Goal: Task Accomplishment & Management: Manage account settings

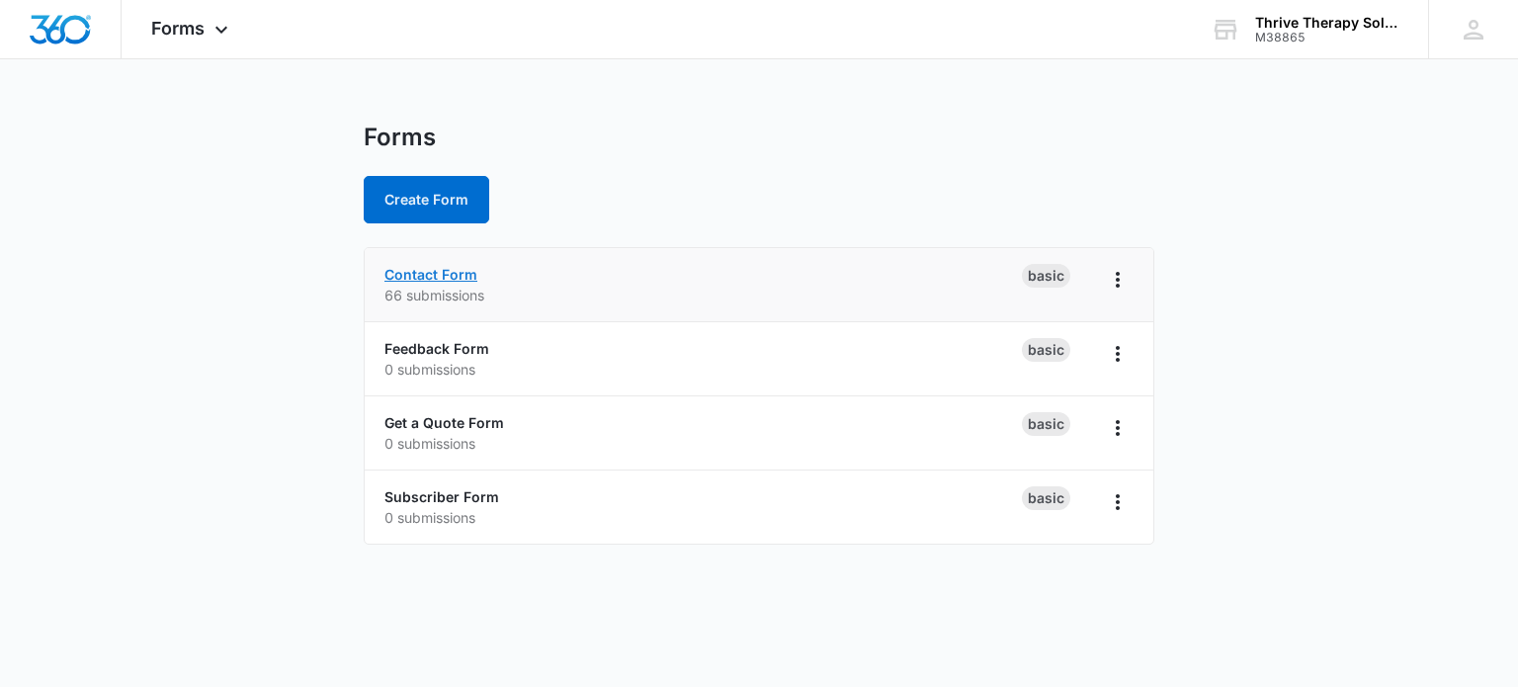
click at [401, 274] on link "Contact Form" at bounding box center [430, 274] width 93 height 17
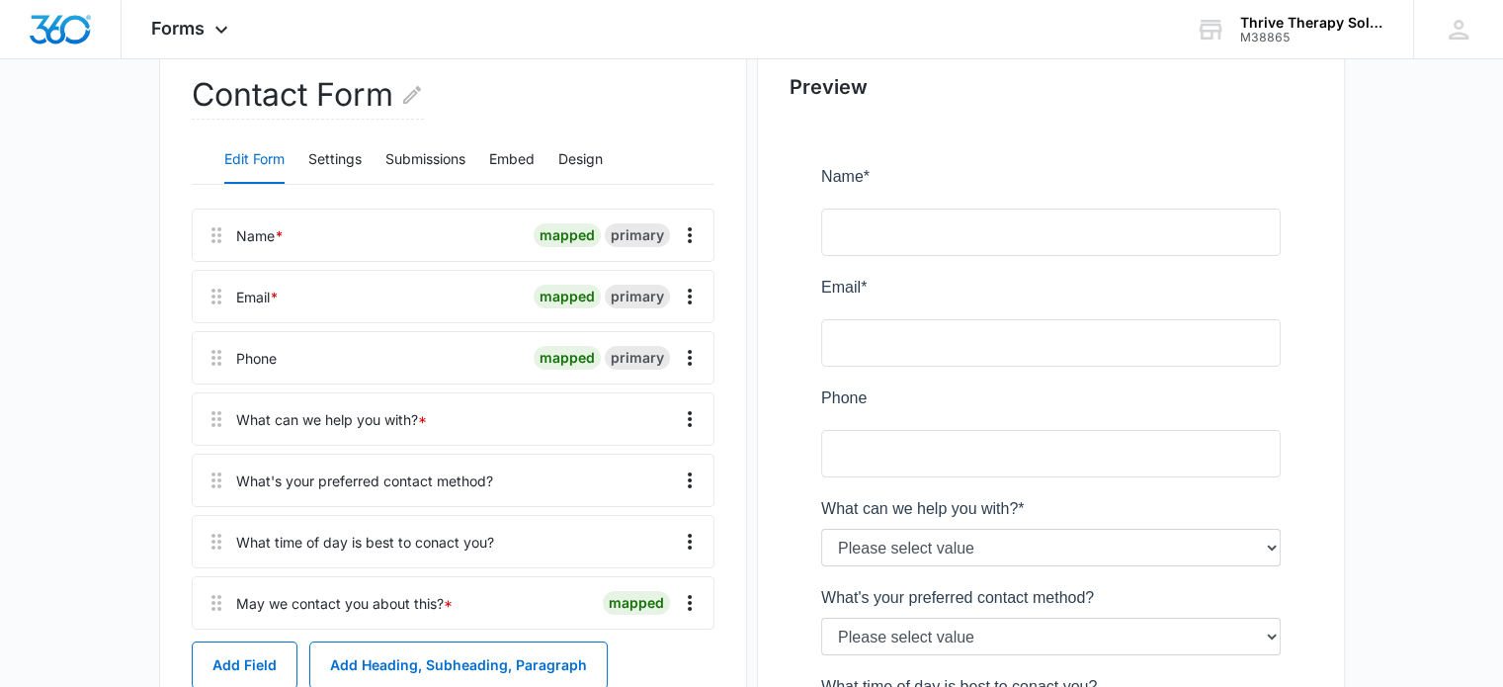
scroll to position [296, 0]
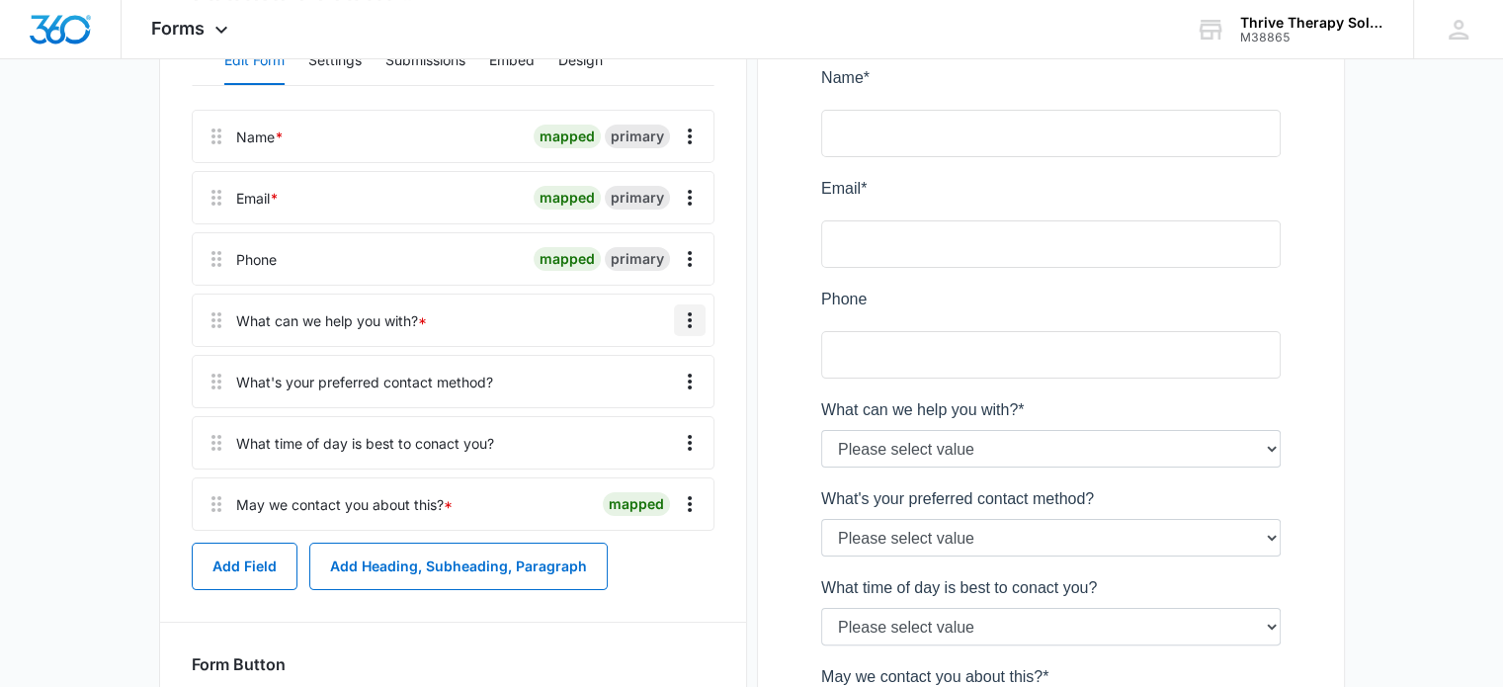
click at [685, 320] on icon "Overflow Menu" at bounding box center [690, 320] width 24 height 24
click at [68, 302] on main "Edit Form Contact Form Edit Form Settings Submissions Embed Design Name * mappe…" at bounding box center [751, 398] width 1503 height 1144
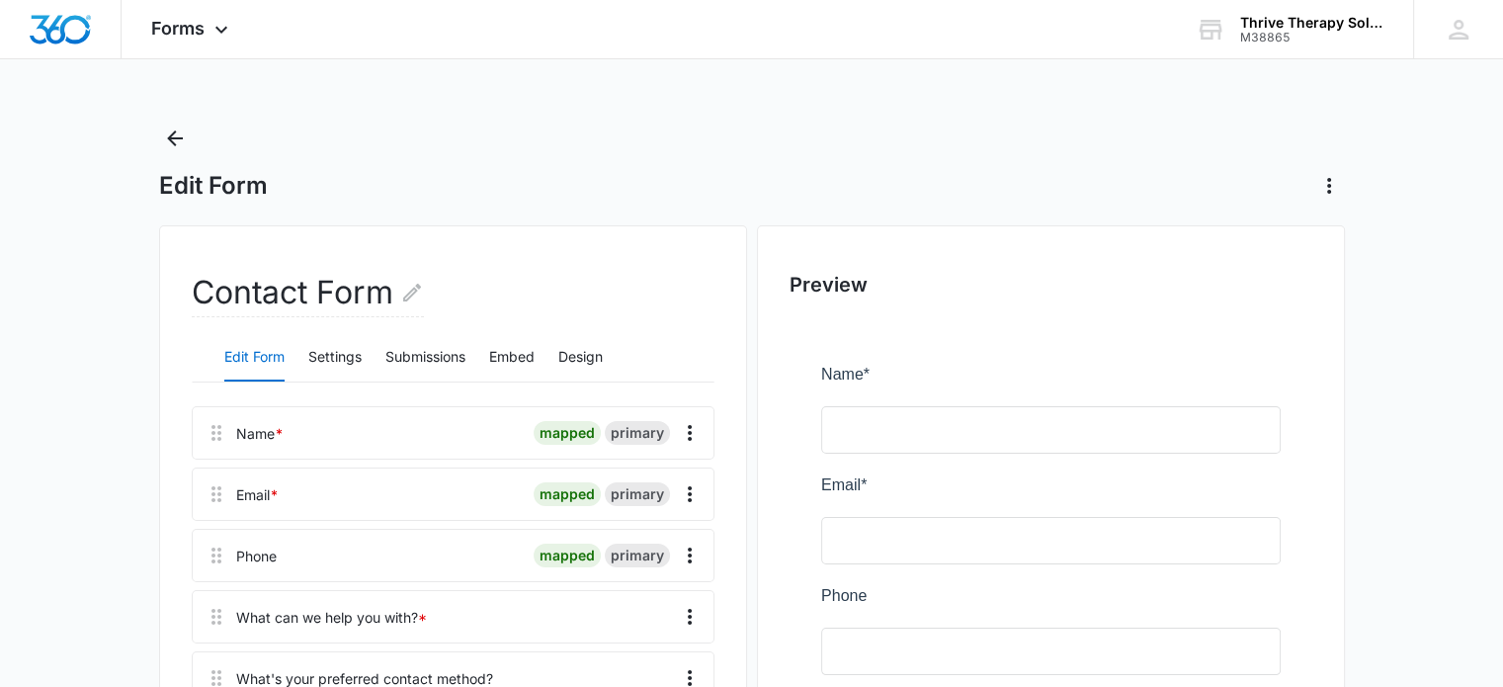
scroll to position [0, 0]
click at [335, 355] on button "Settings" at bounding box center [334, 357] width 53 height 47
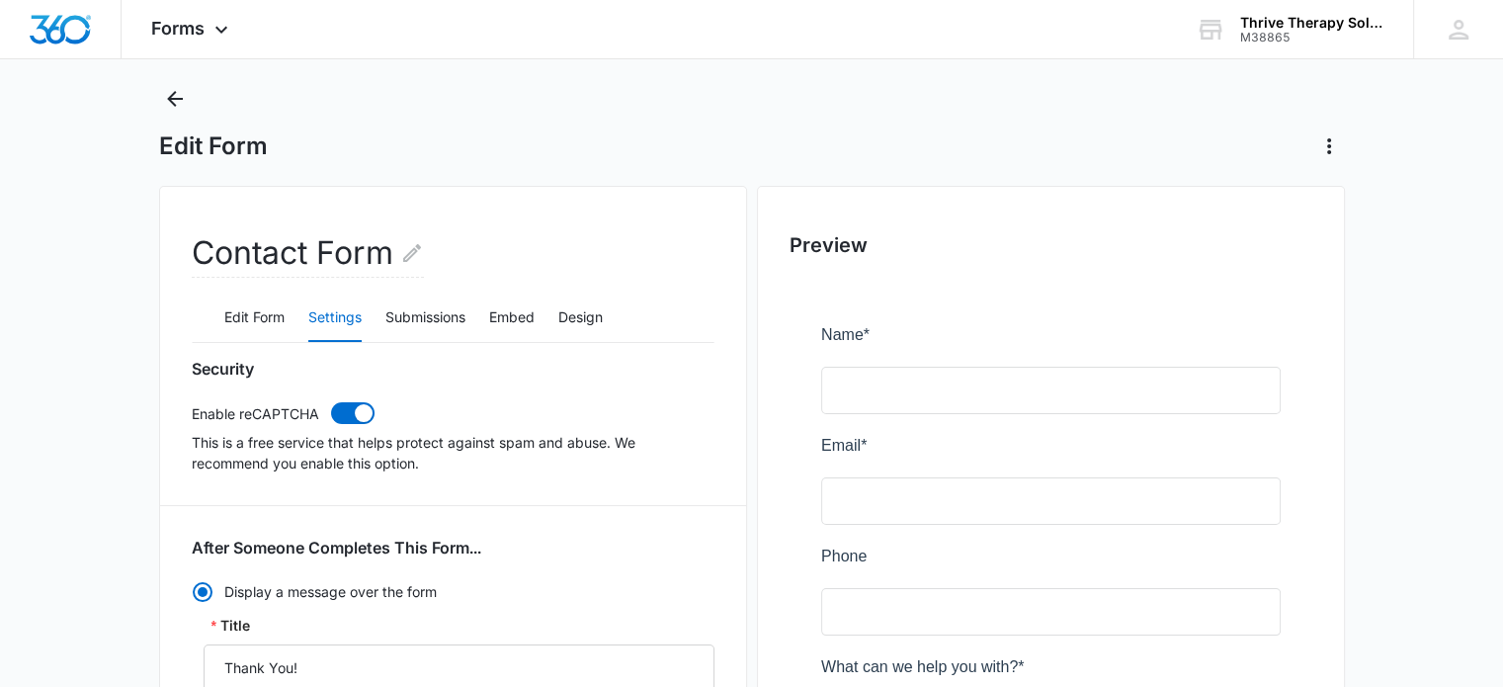
scroll to position [24, 0]
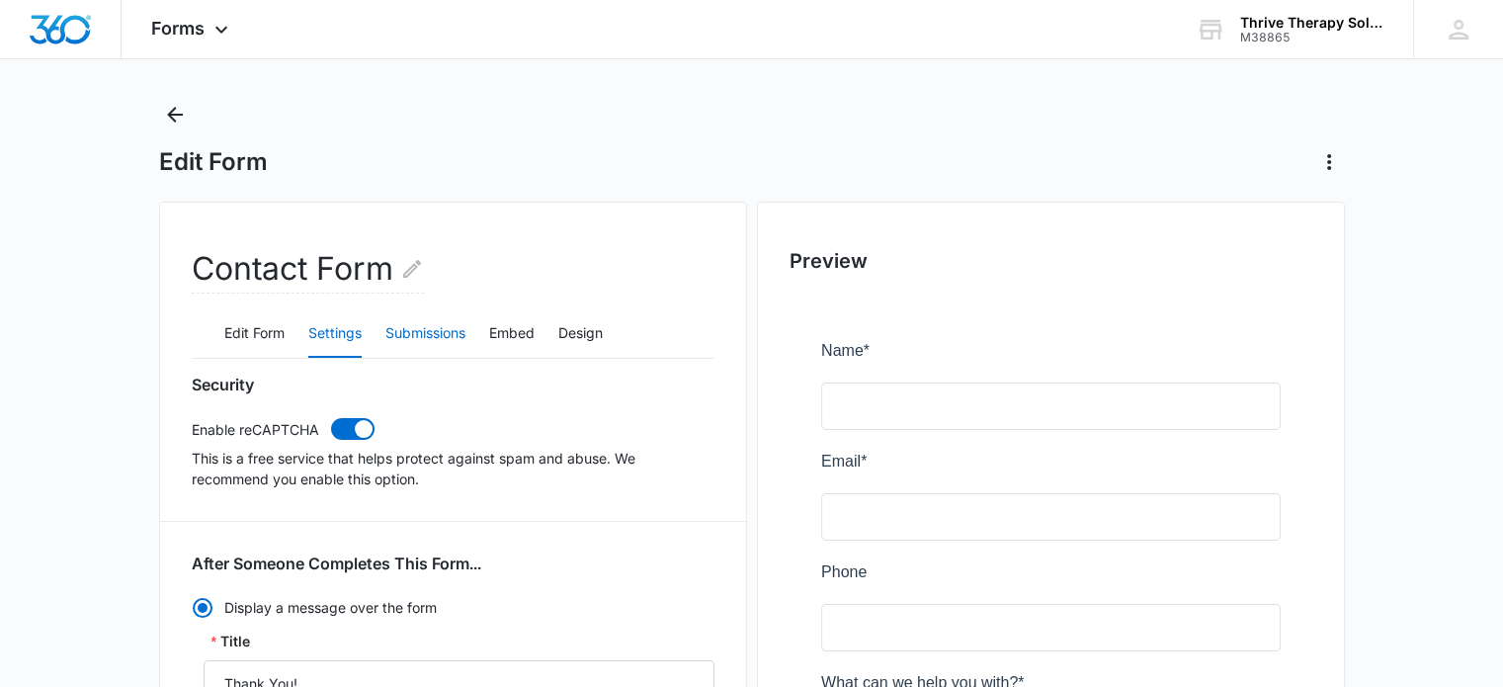
click at [439, 332] on button "Submissions" at bounding box center [425, 333] width 80 height 47
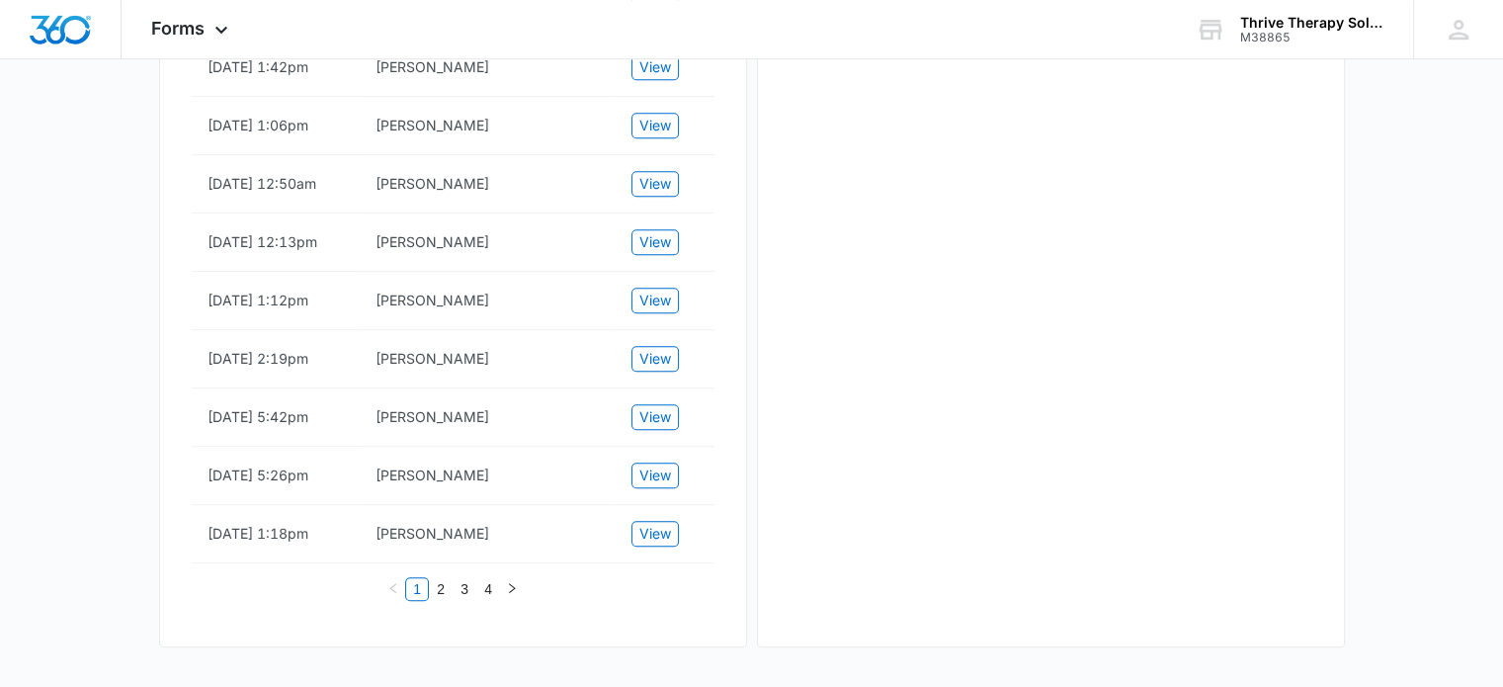
scroll to position [1304, 0]
click at [443, 586] on link "2" at bounding box center [441, 589] width 22 height 22
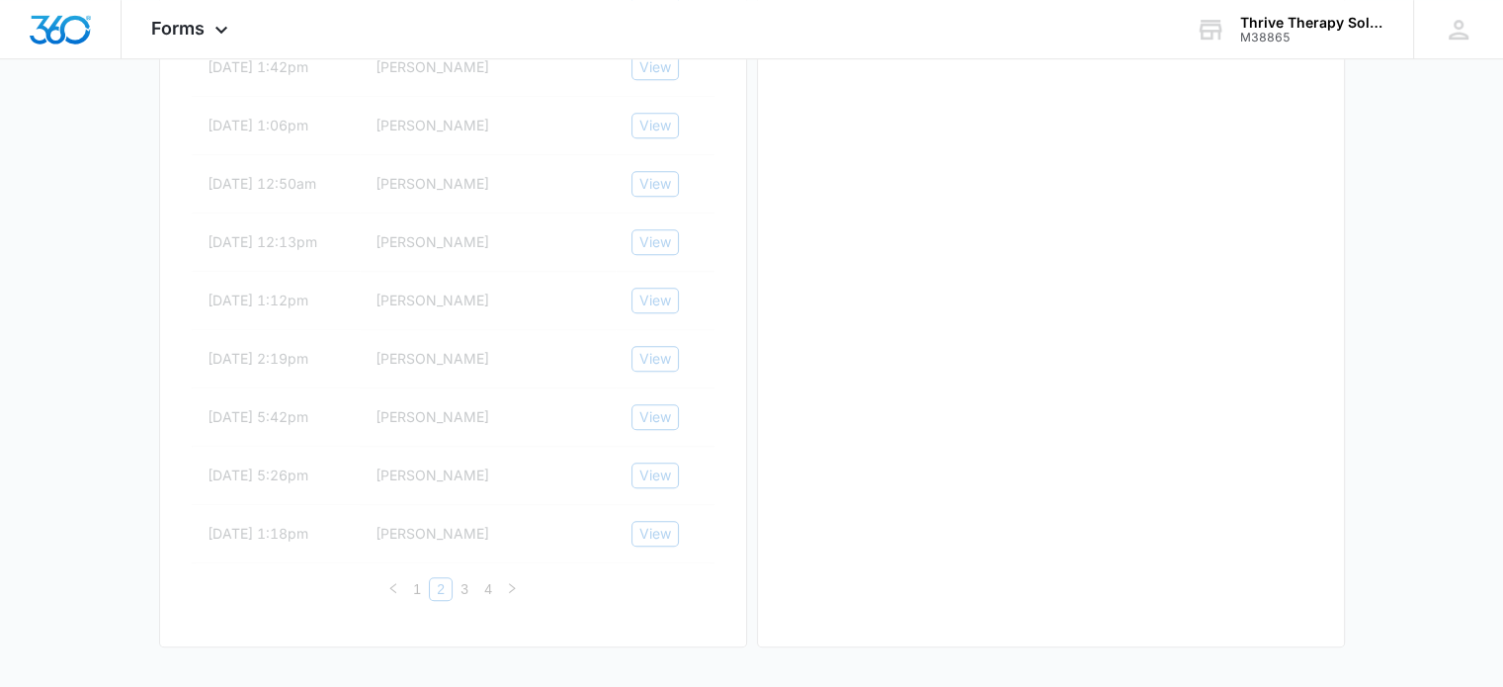
scroll to position [1198, 0]
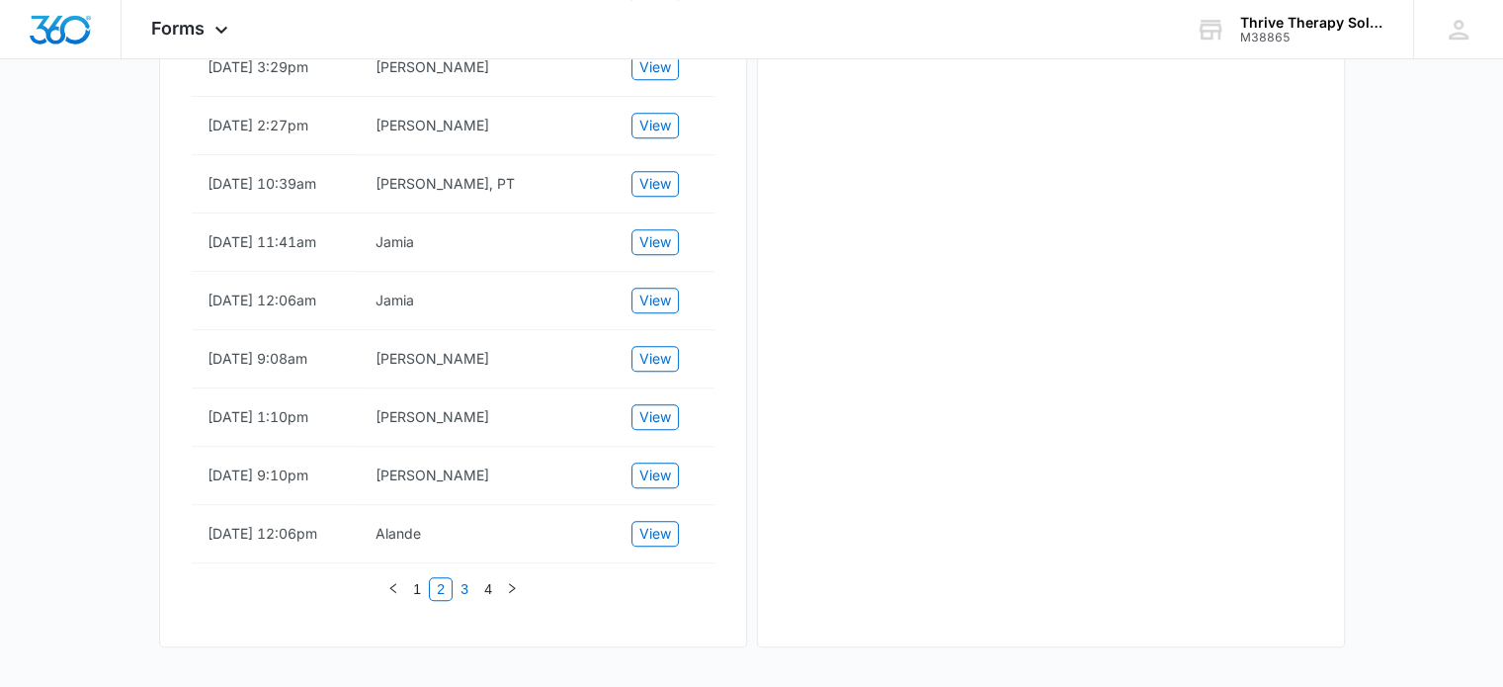
click at [467, 592] on link "3" at bounding box center [465, 589] width 22 height 22
click at [441, 600] on link "2" at bounding box center [441, 589] width 22 height 22
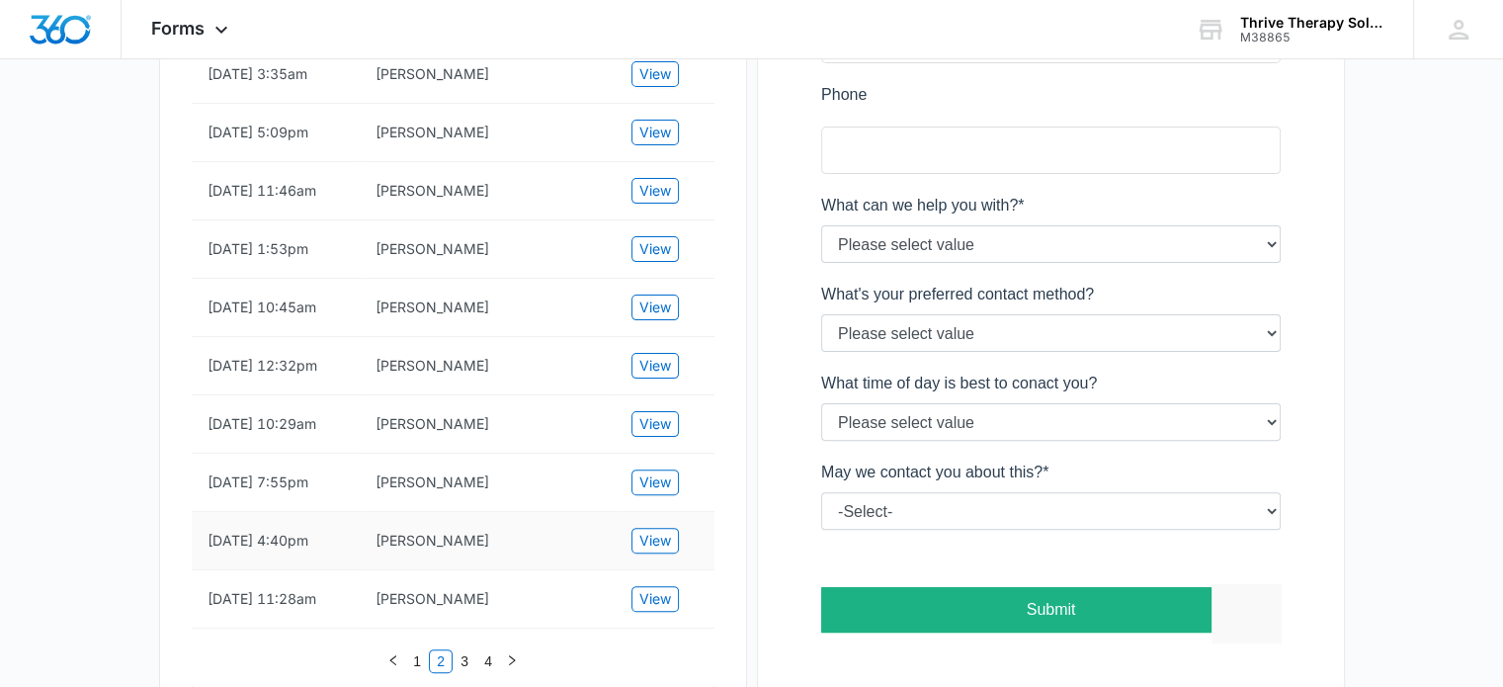
scroll to position [308, 0]
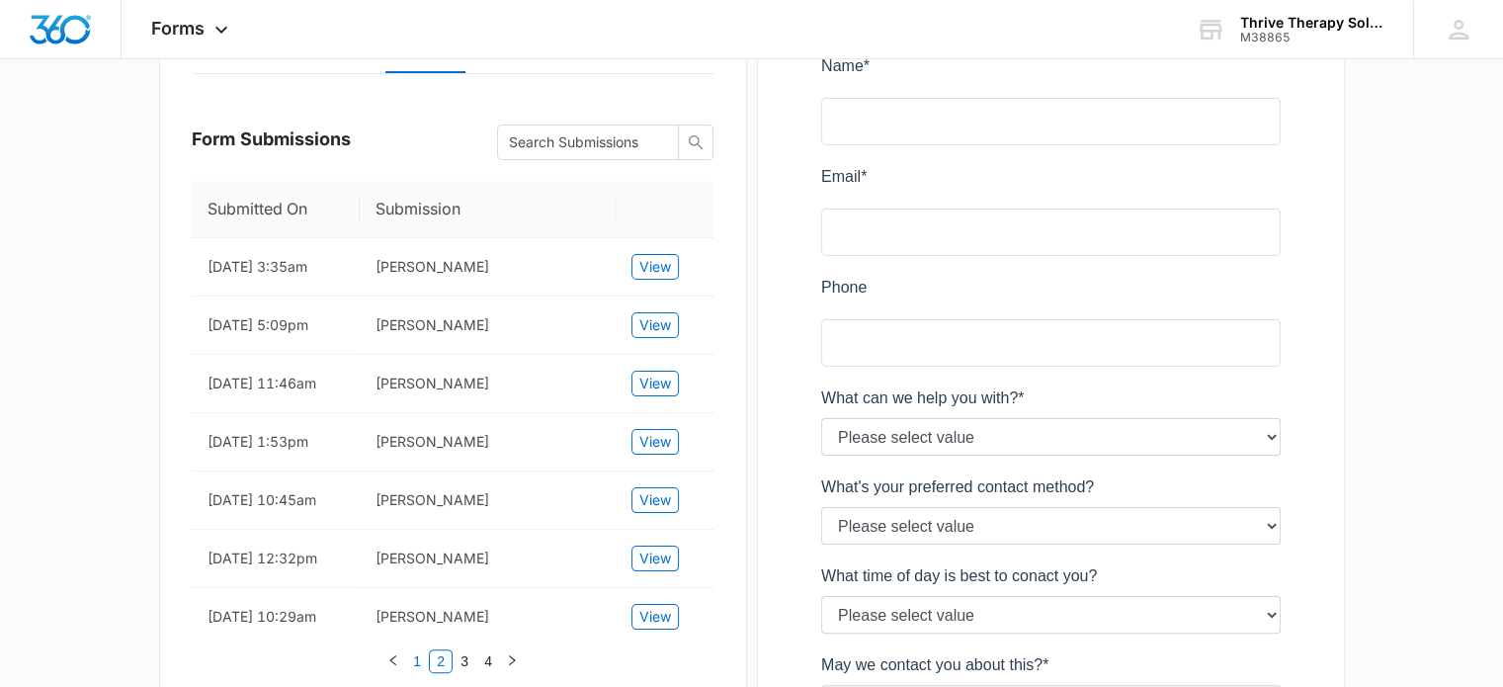
click at [419, 662] on link "1" at bounding box center [417, 661] width 22 height 22
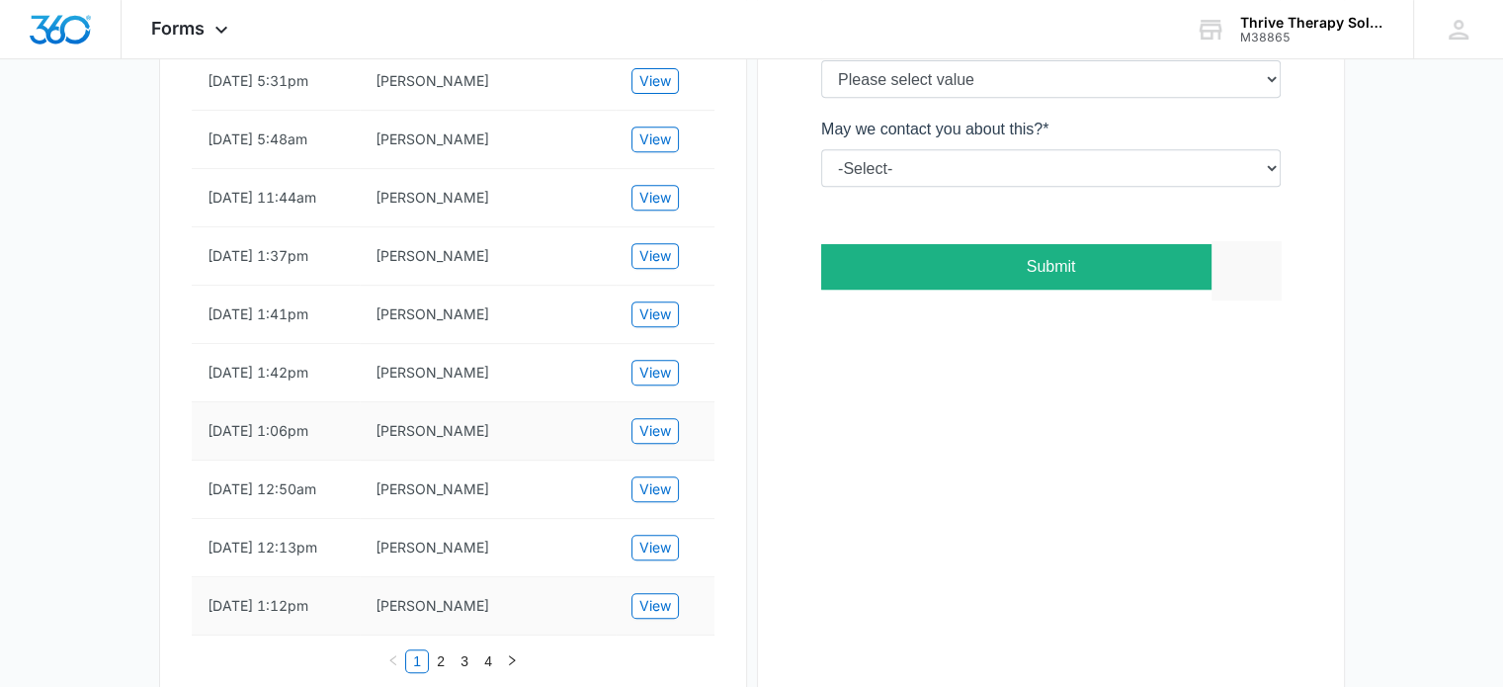
scroll to position [810, 0]
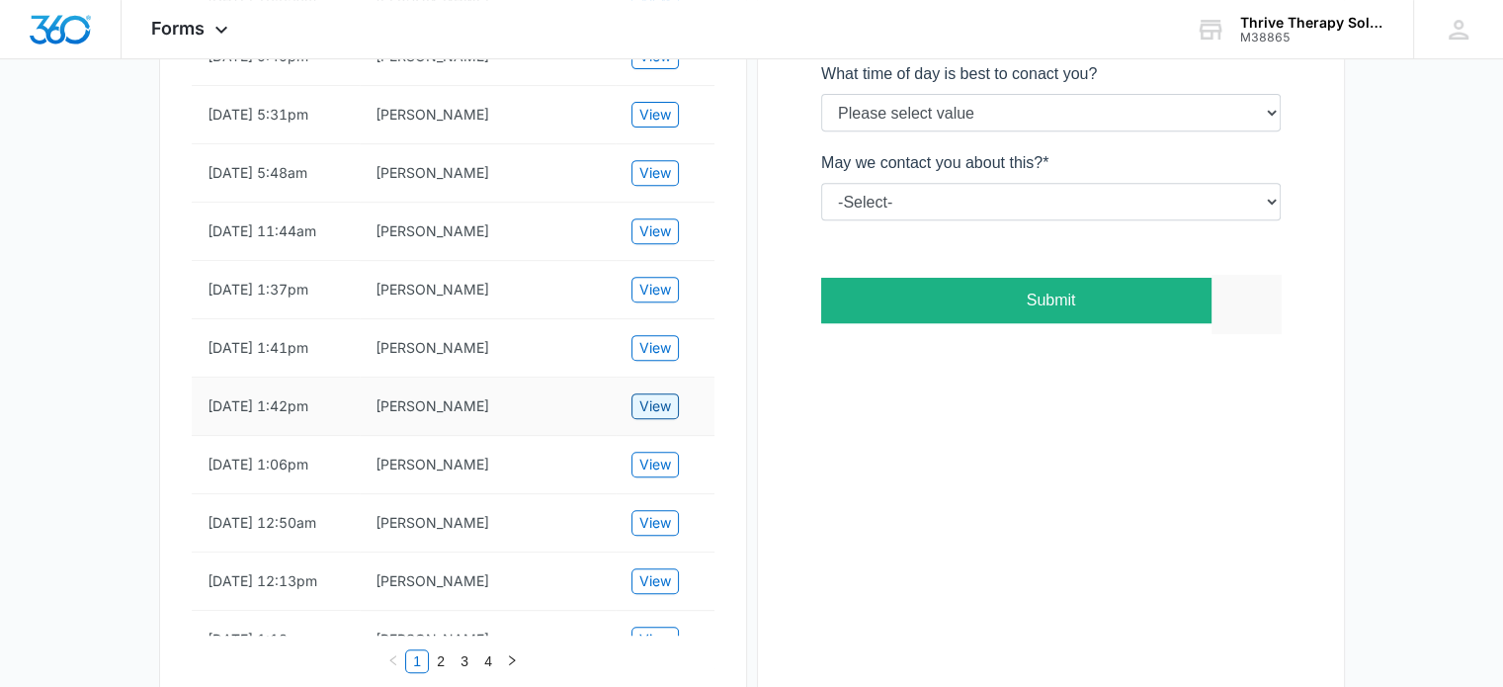
click at [643, 417] on span "View" at bounding box center [655, 406] width 32 height 22
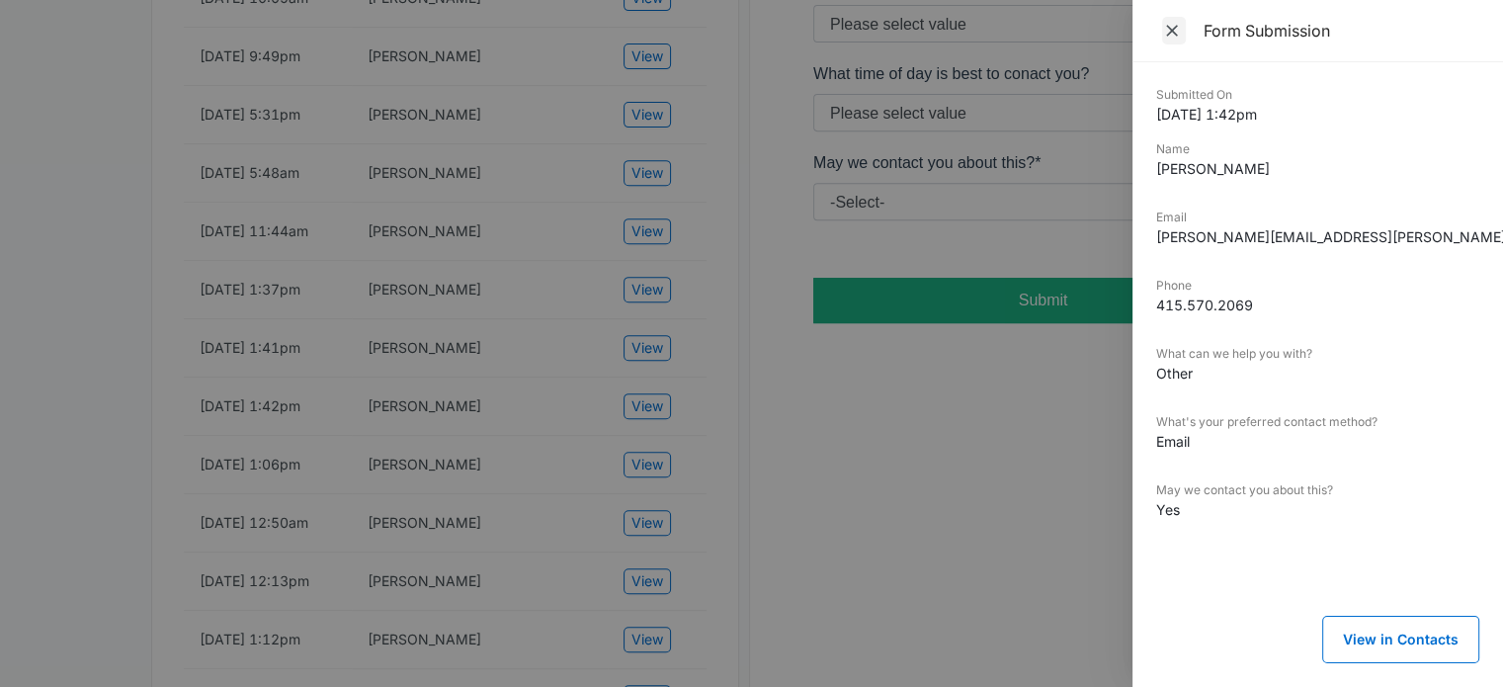
click at [1183, 23] on span "Close" at bounding box center [1174, 31] width 24 height 28
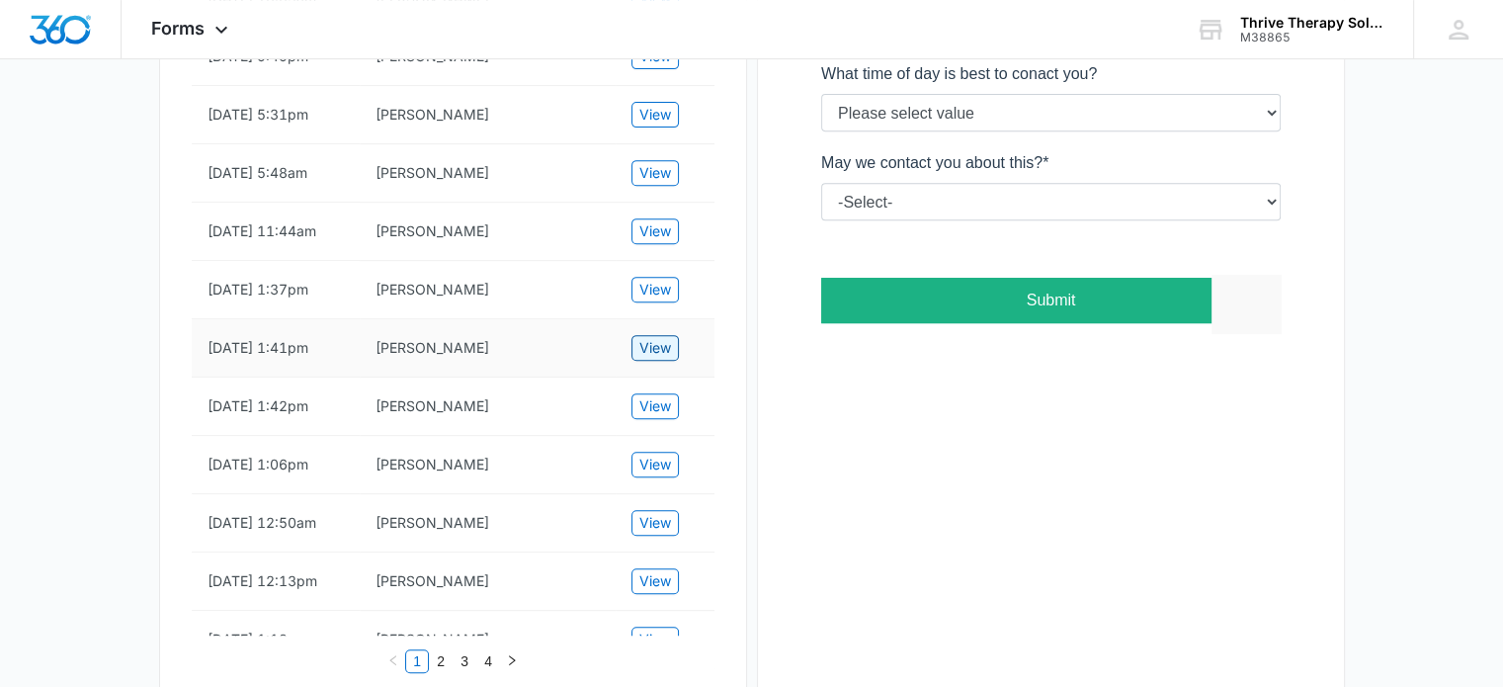
click at [655, 359] on span "View" at bounding box center [655, 348] width 32 height 22
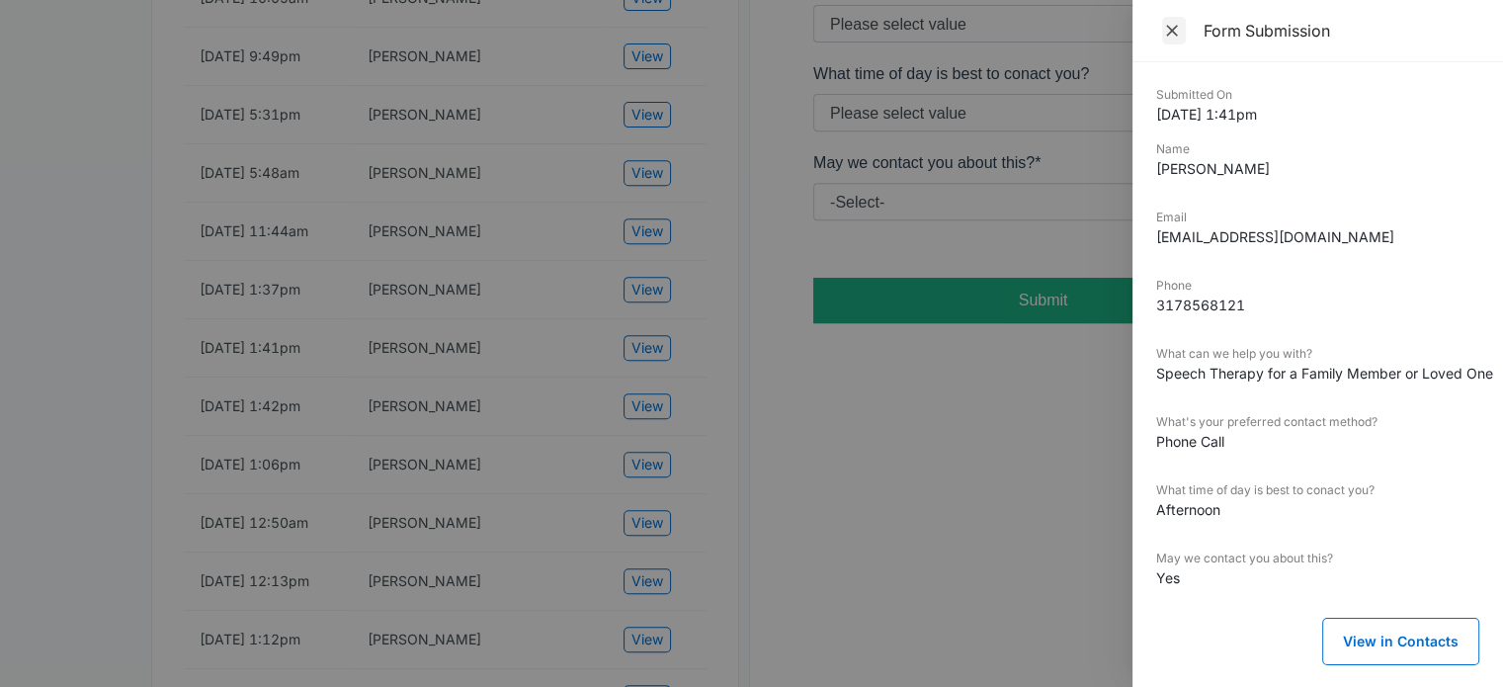
click at [1179, 19] on span "Close" at bounding box center [1174, 31] width 24 height 28
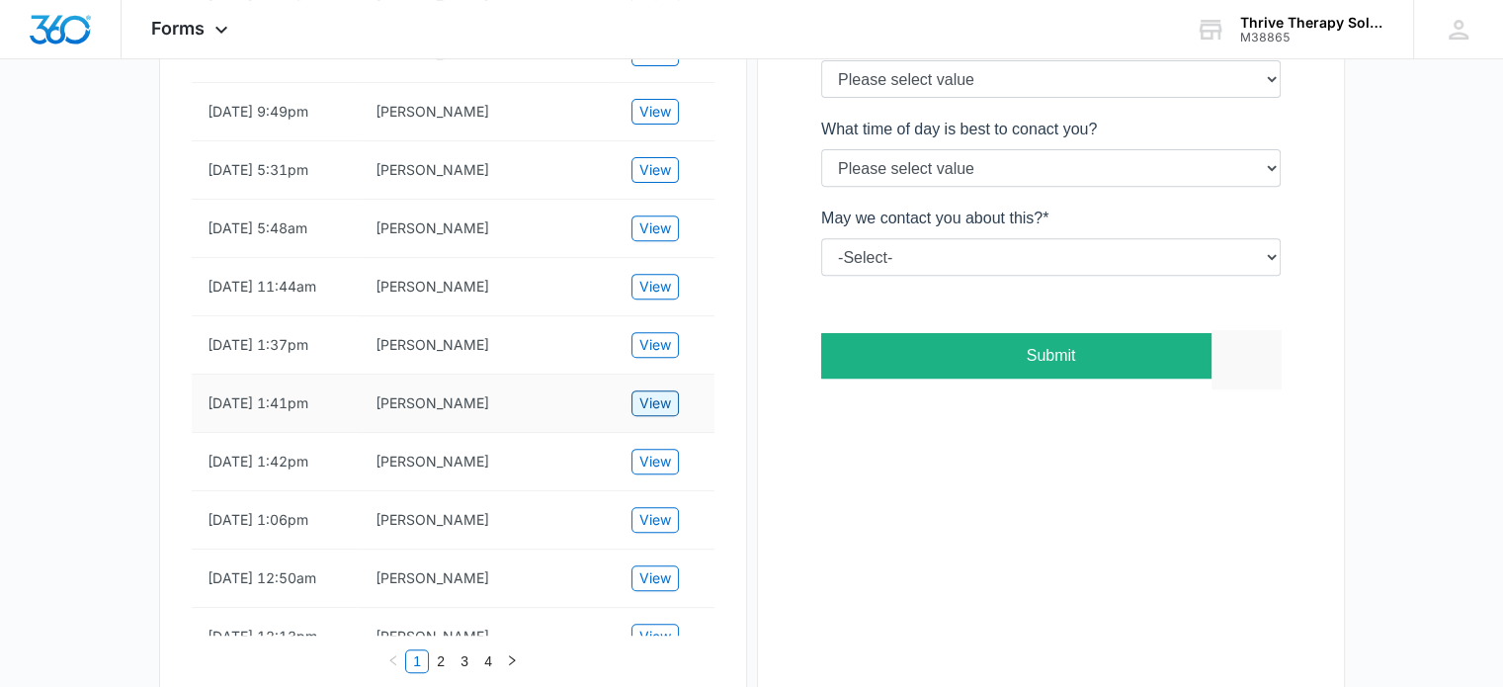
scroll to position [711, 0]
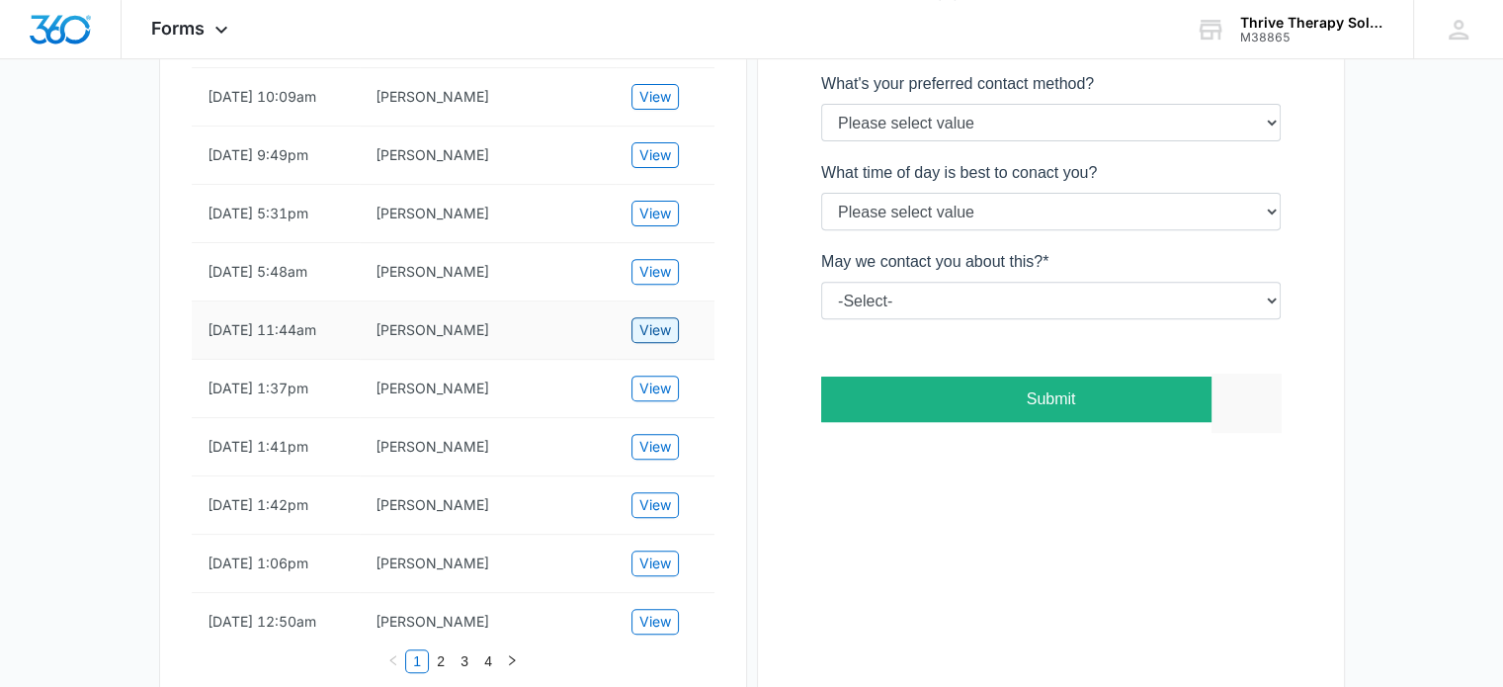
click at [661, 341] on span "View" at bounding box center [655, 330] width 32 height 22
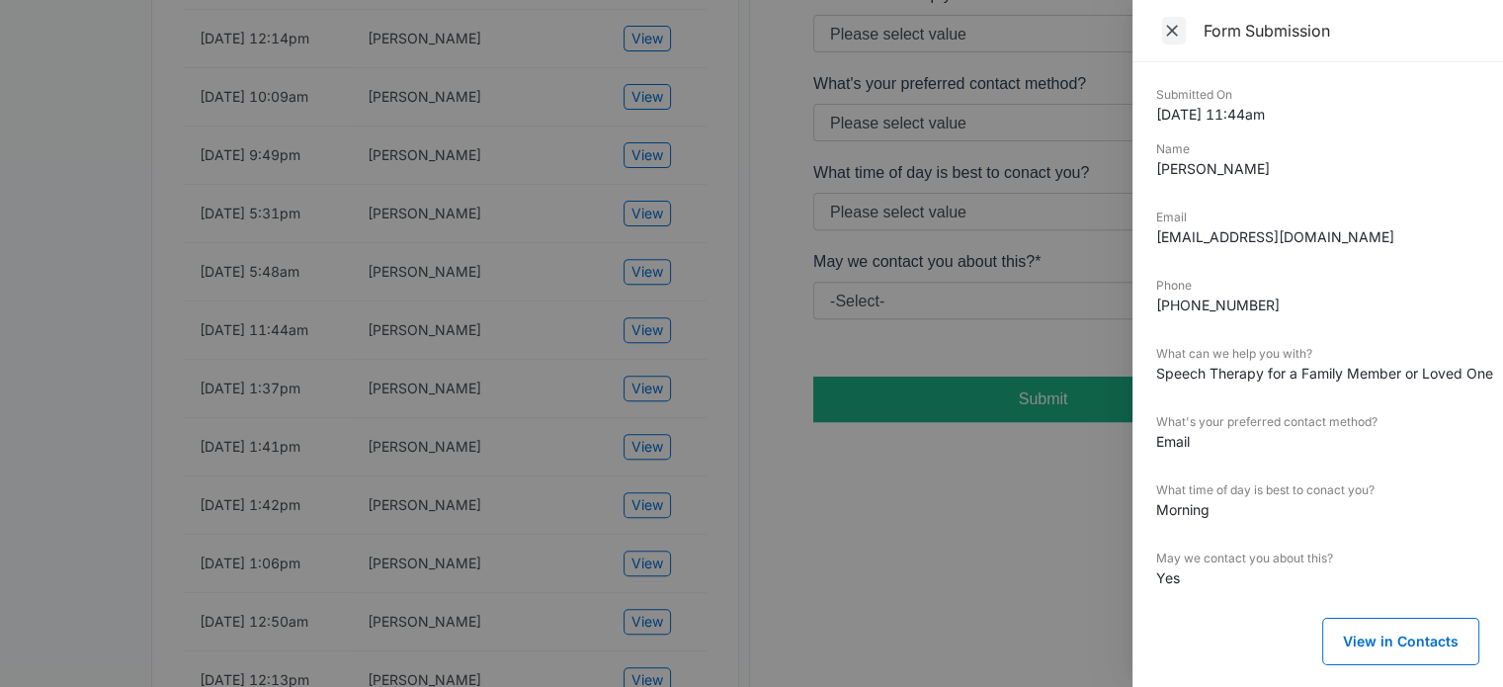
click at [1163, 19] on span "Close" at bounding box center [1174, 31] width 24 height 28
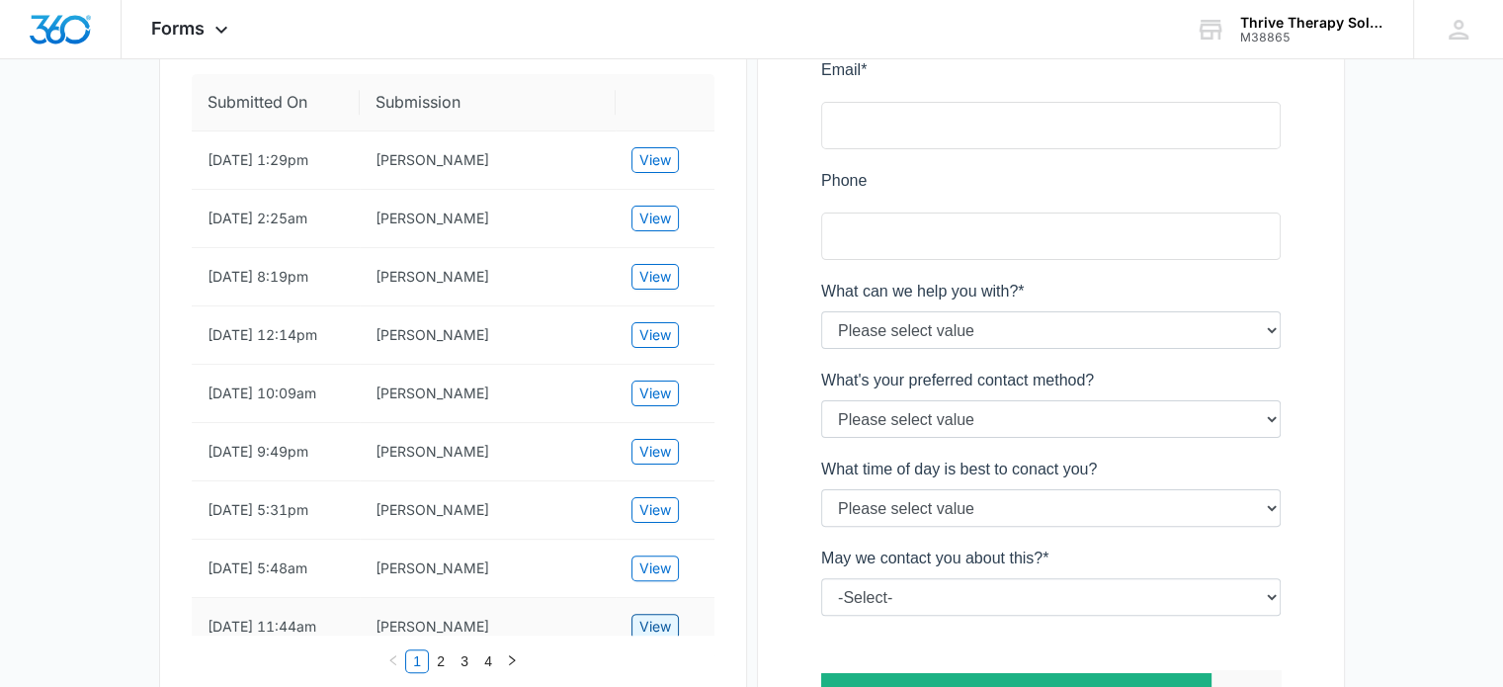
scroll to position [316, 0]
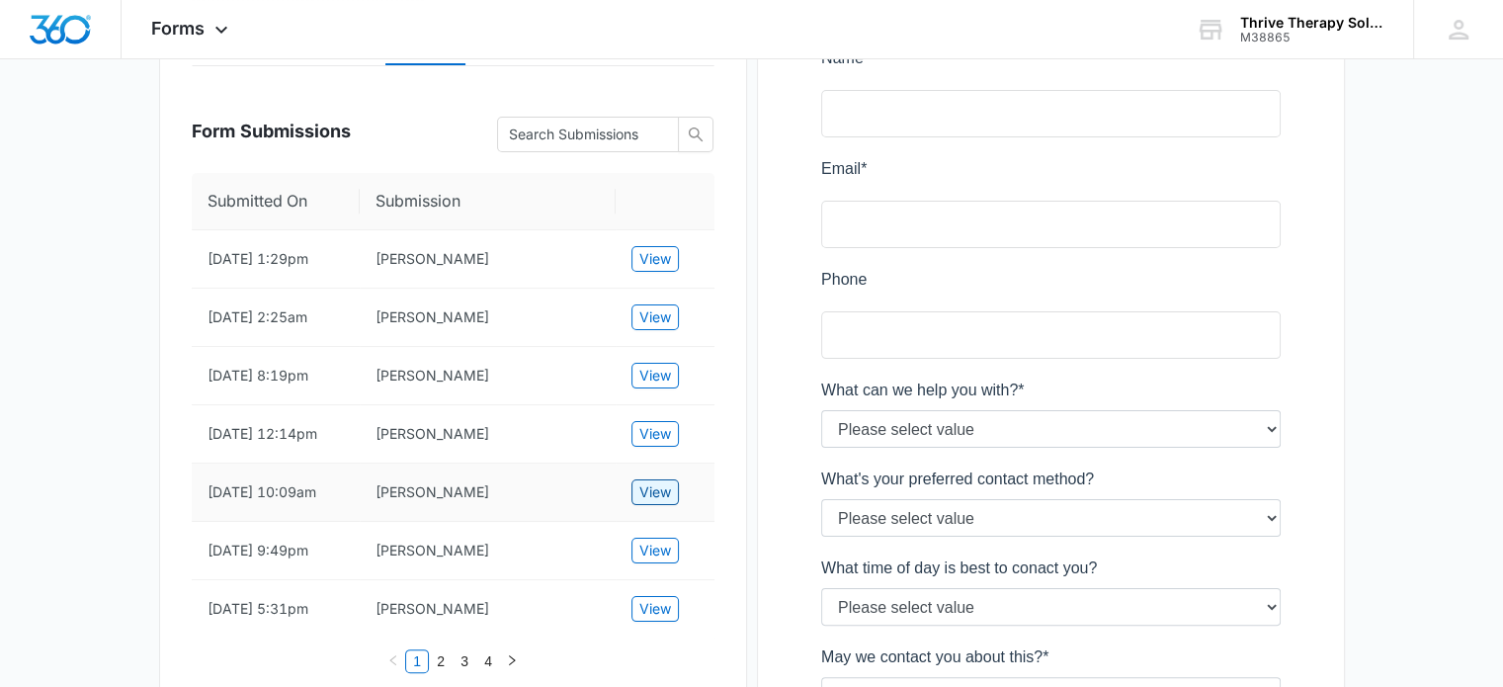
click at [653, 503] on span "View" at bounding box center [655, 492] width 32 height 22
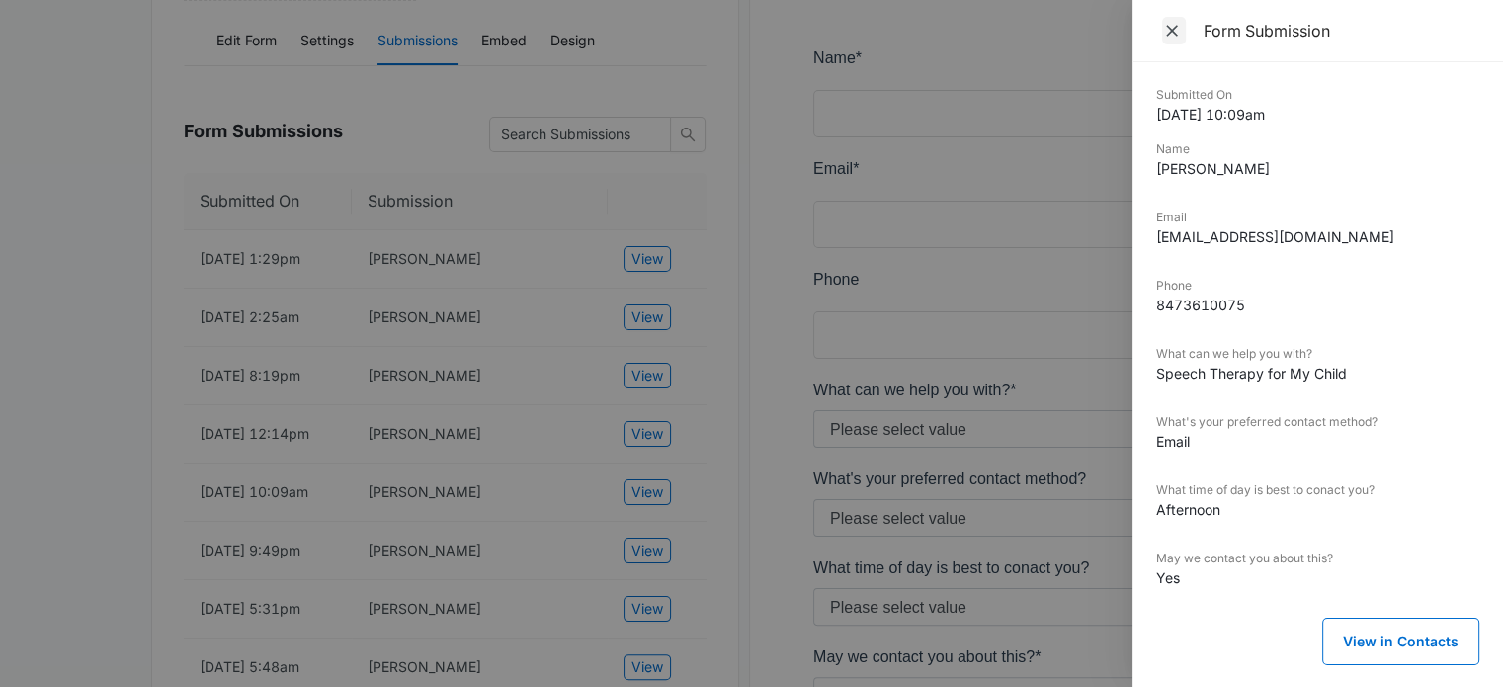
click at [1178, 23] on icon "Close" at bounding box center [1172, 31] width 20 height 20
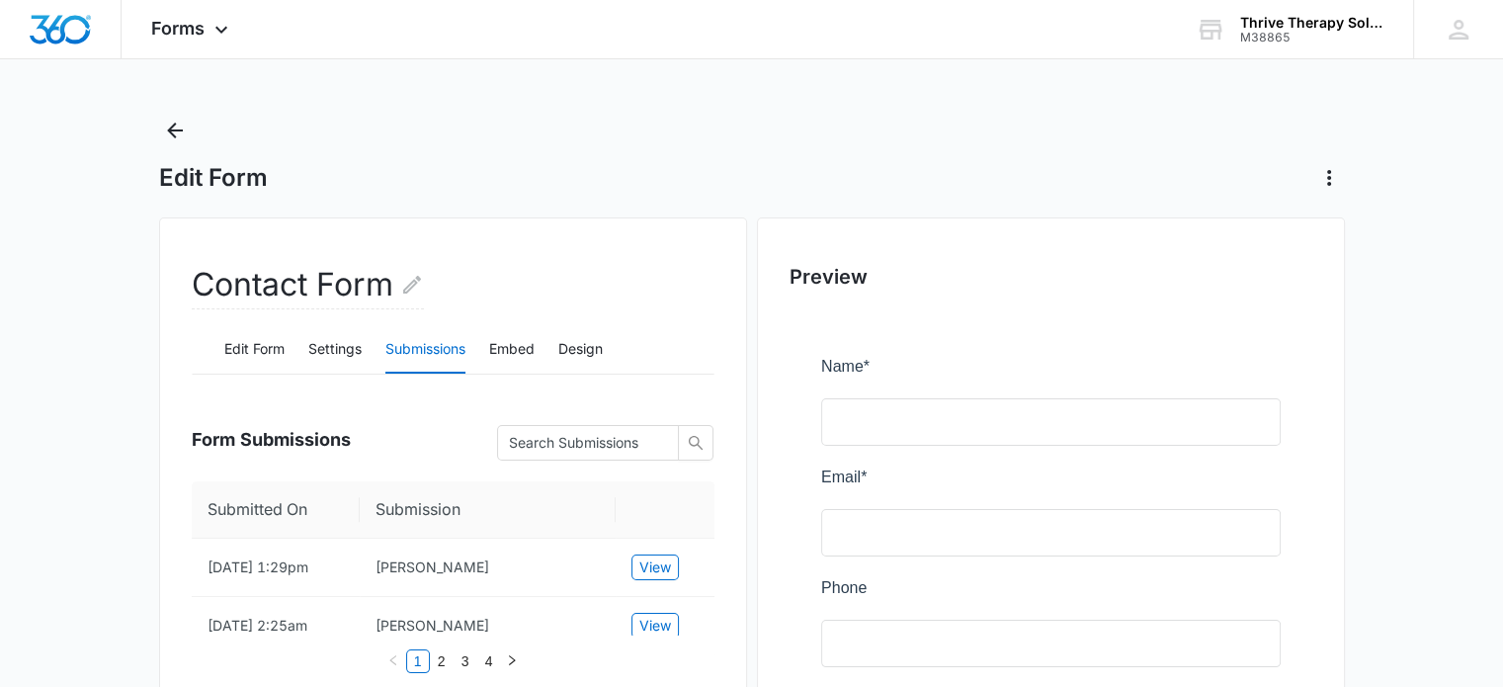
scroll to position [0, 0]
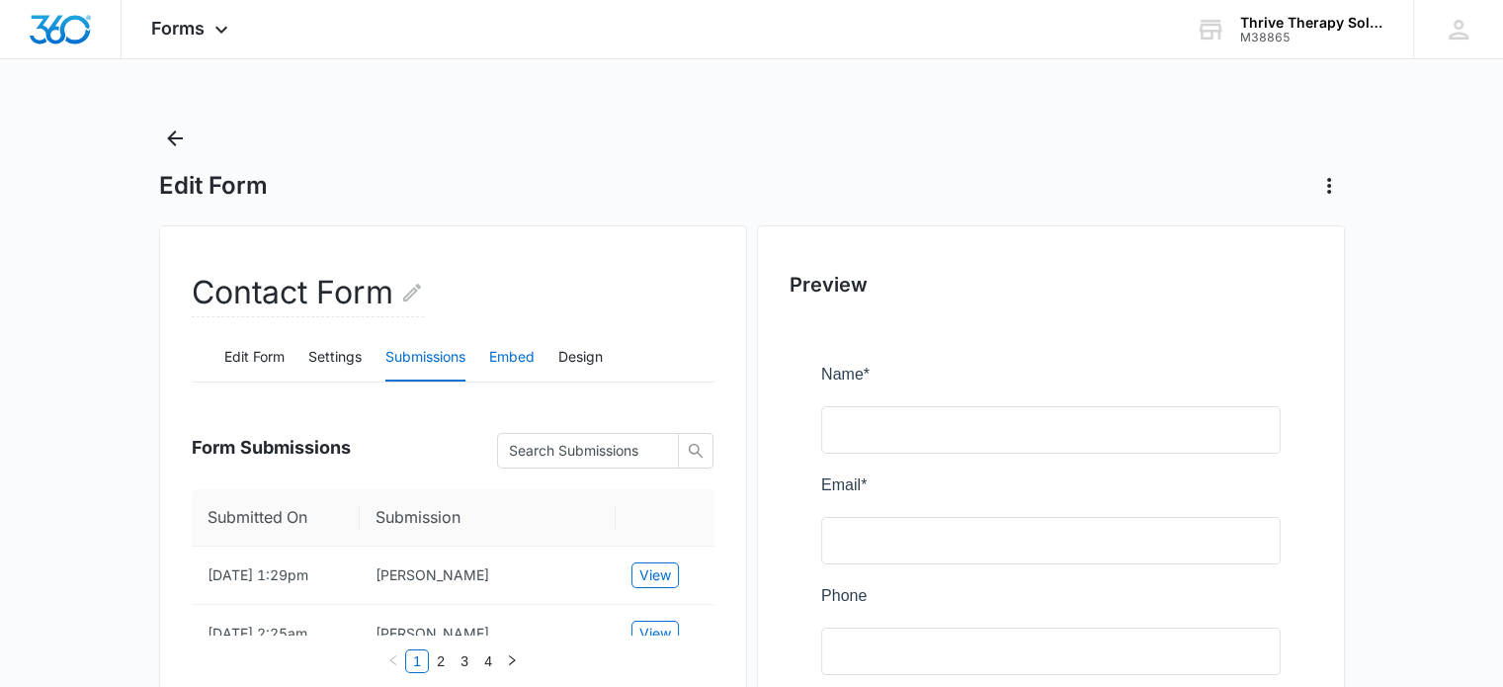
click at [517, 358] on button "Embed" at bounding box center [511, 357] width 45 height 47
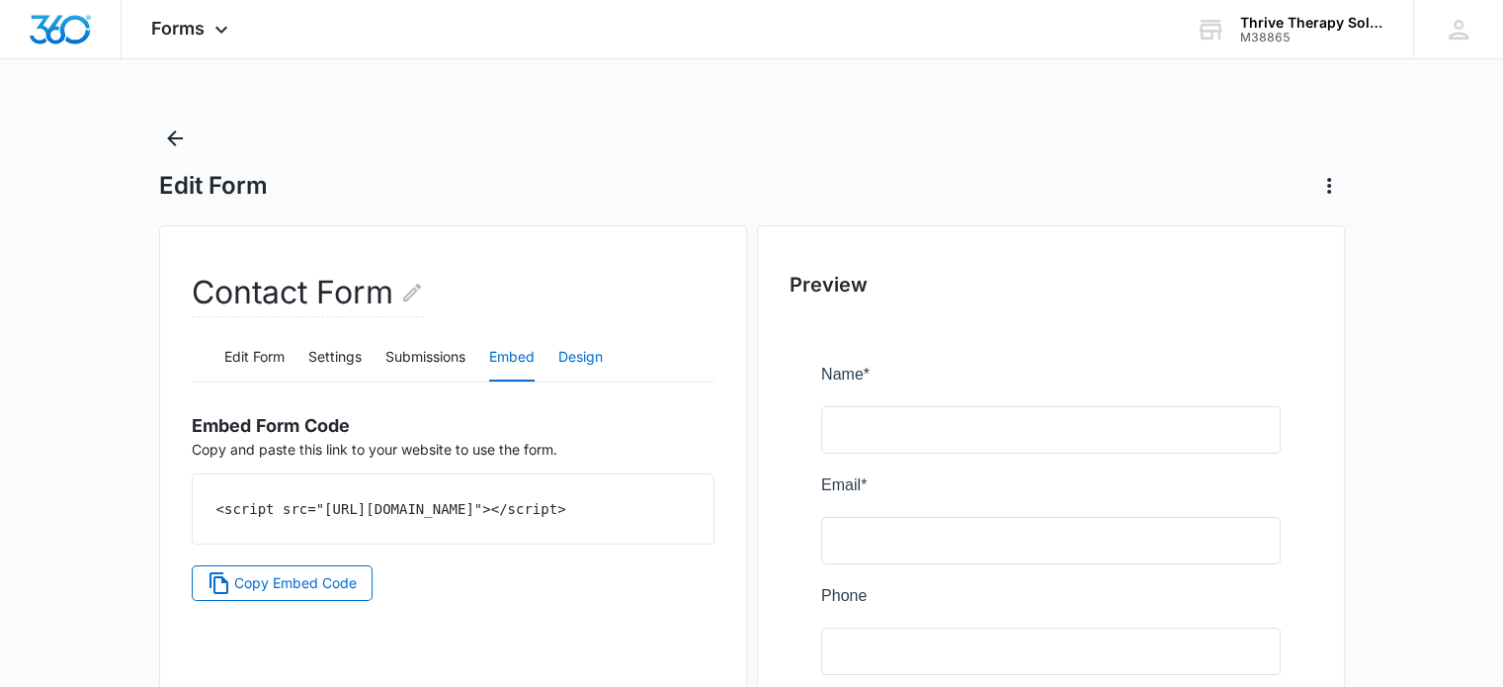
click at [590, 363] on button "Design" at bounding box center [580, 357] width 44 height 47
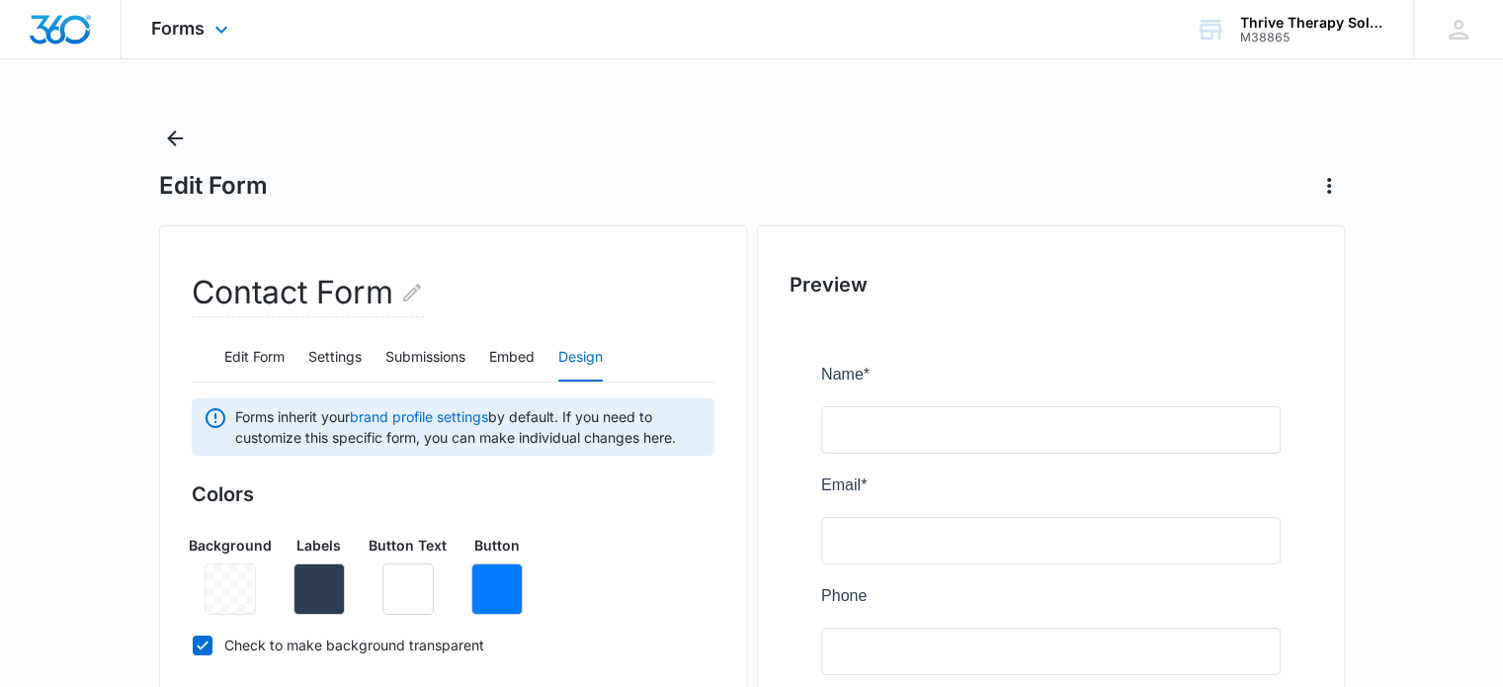
click at [203, 39] on div "Forms Apps Reputation Websites Forms CRM Email Social Payments POS Content Ads …" at bounding box center [192, 29] width 141 height 58
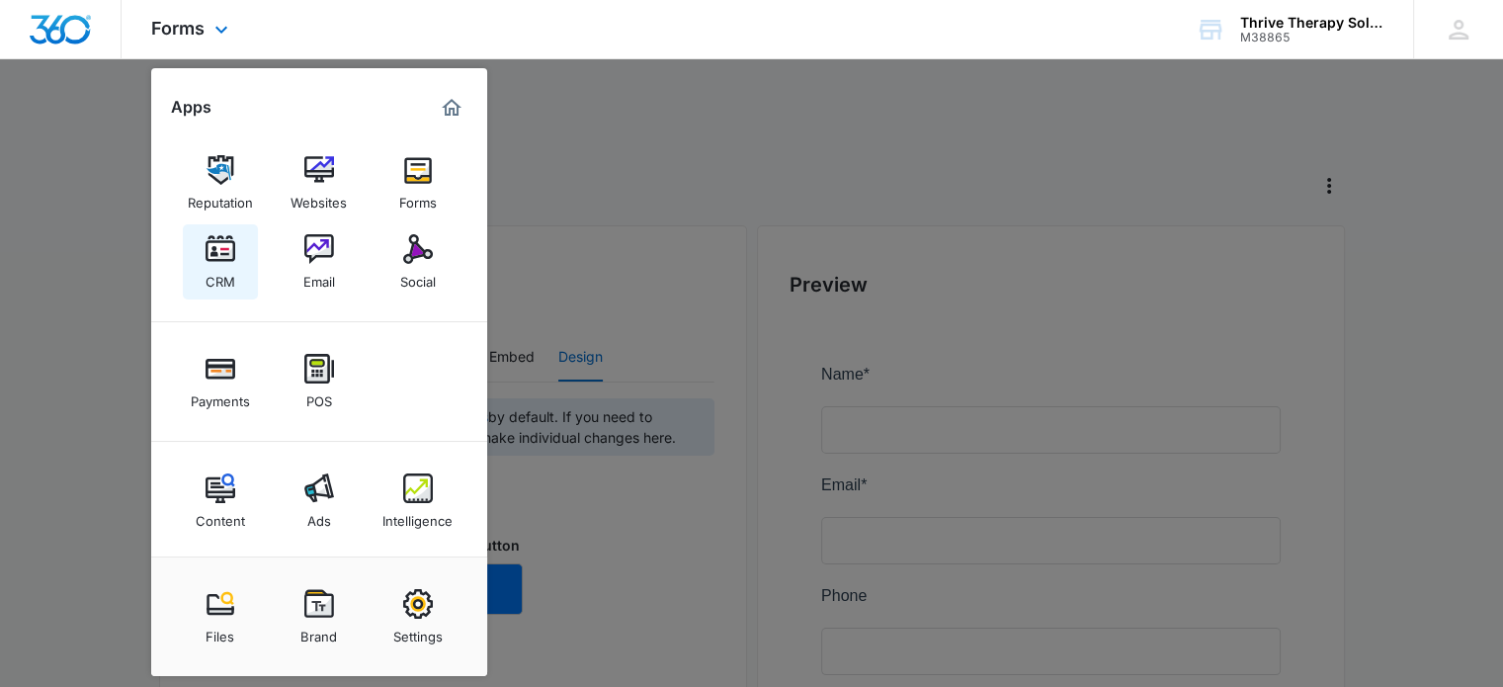
click at [233, 259] on img at bounding box center [221, 249] width 30 height 30
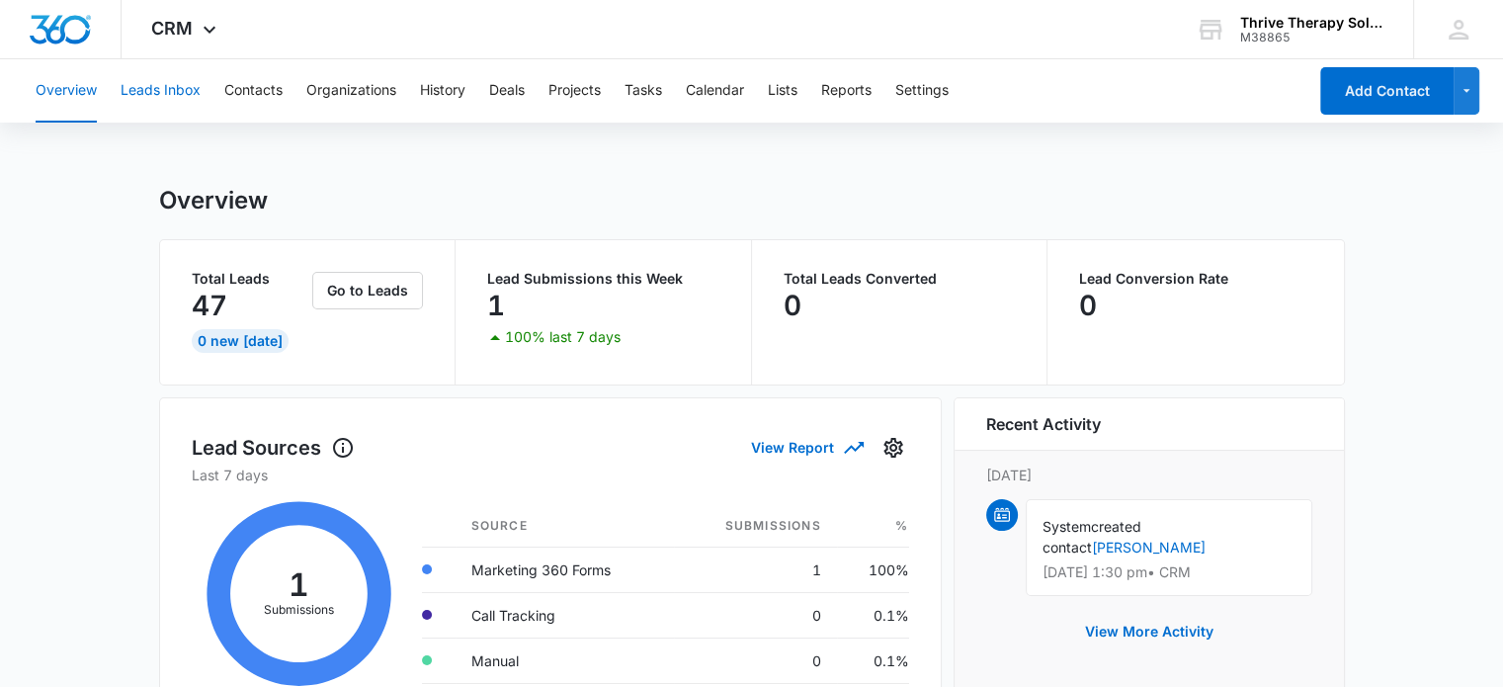
click at [182, 92] on button "Leads Inbox" at bounding box center [161, 90] width 80 height 63
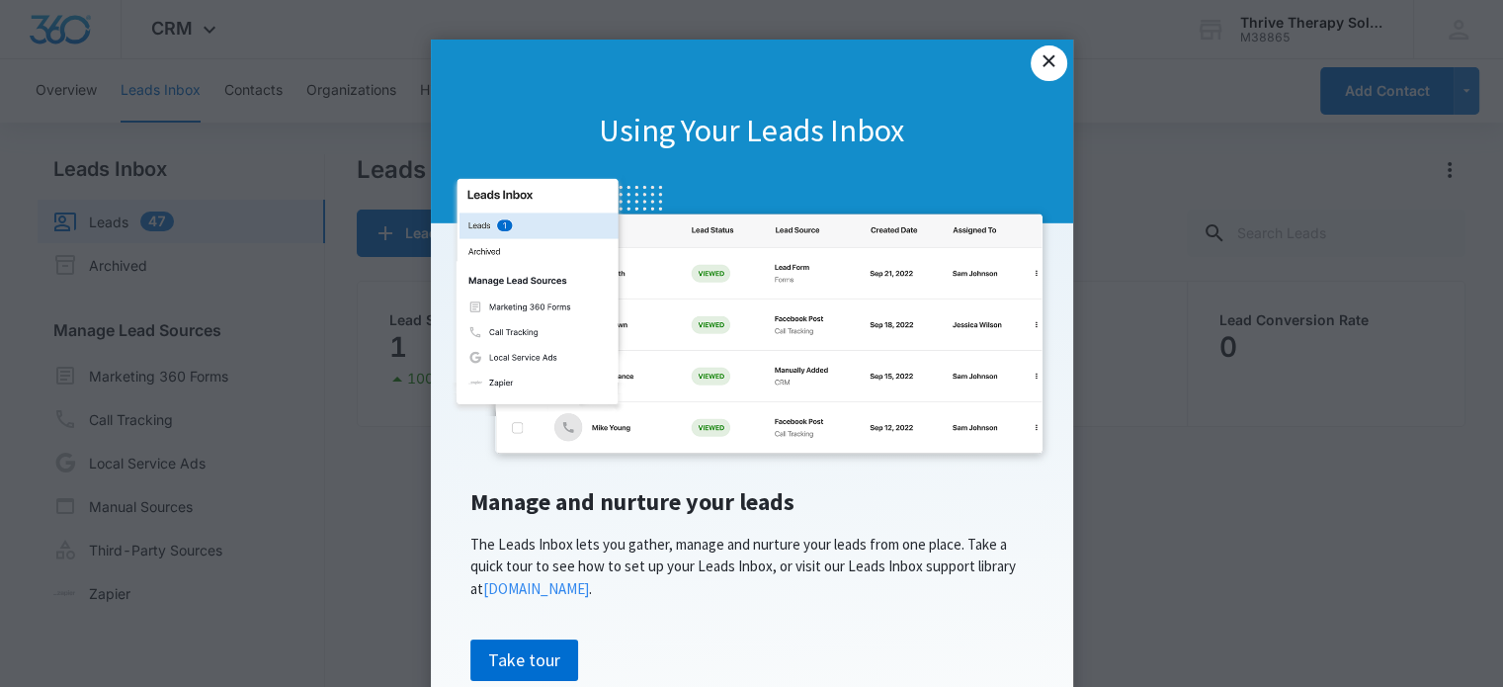
click at [1047, 74] on link "×" at bounding box center [1049, 63] width 36 height 36
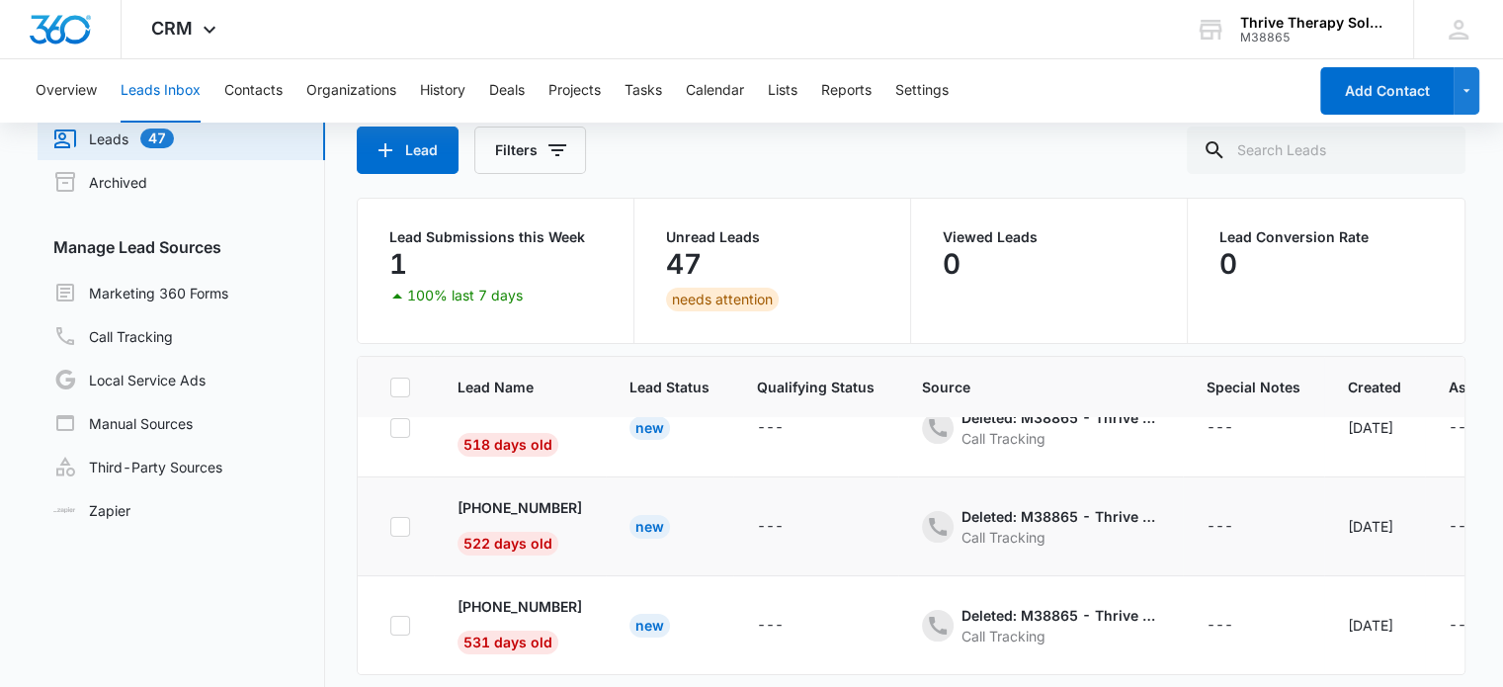
scroll to position [155, 0]
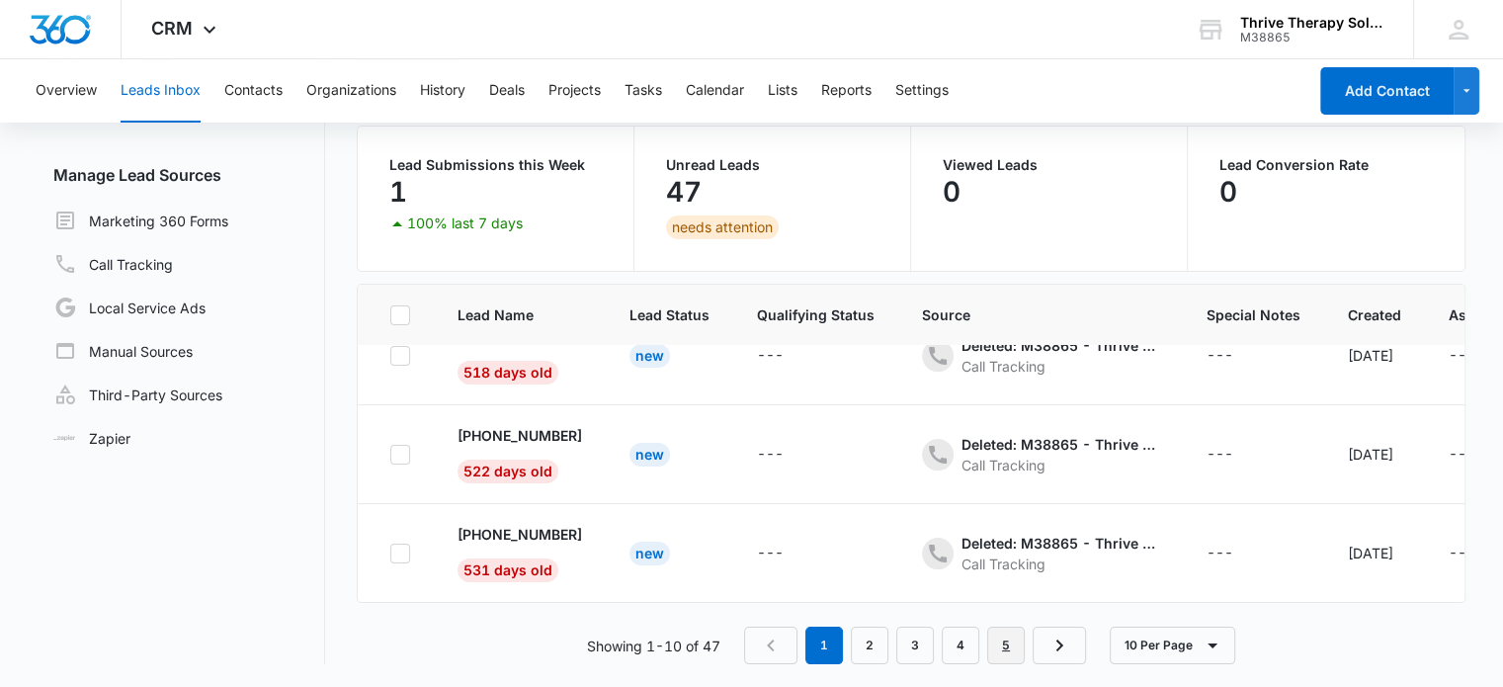
click at [1009, 650] on link "5" at bounding box center [1006, 645] width 38 height 38
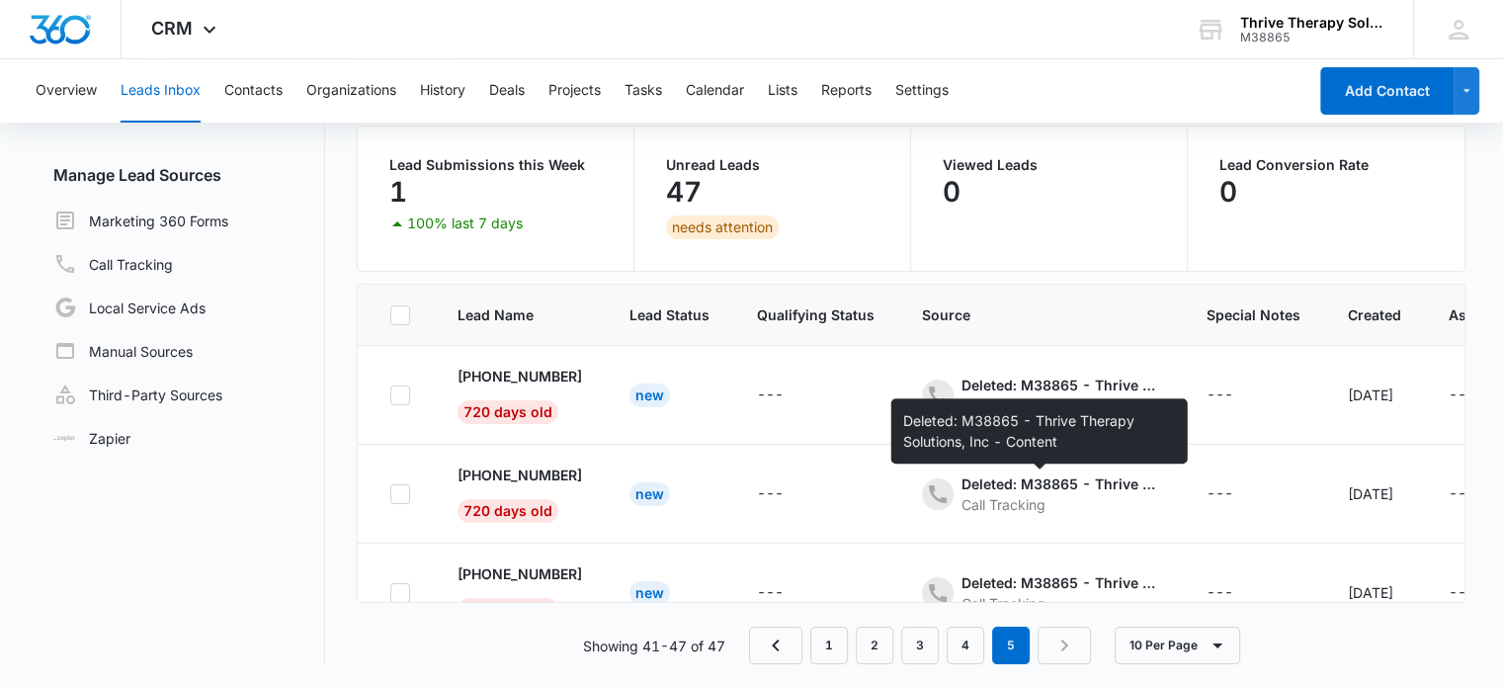
scroll to position [447, 0]
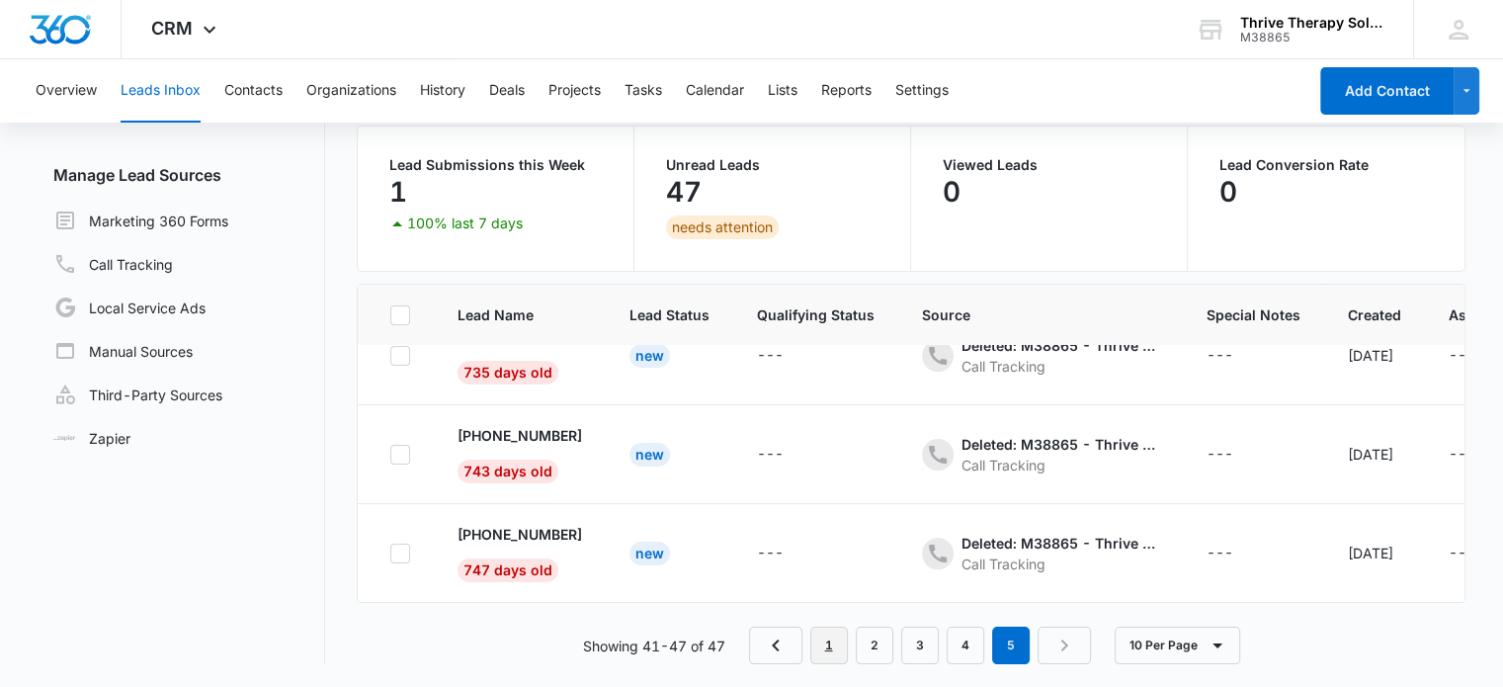
click at [843, 655] on link "1" at bounding box center [829, 645] width 38 height 38
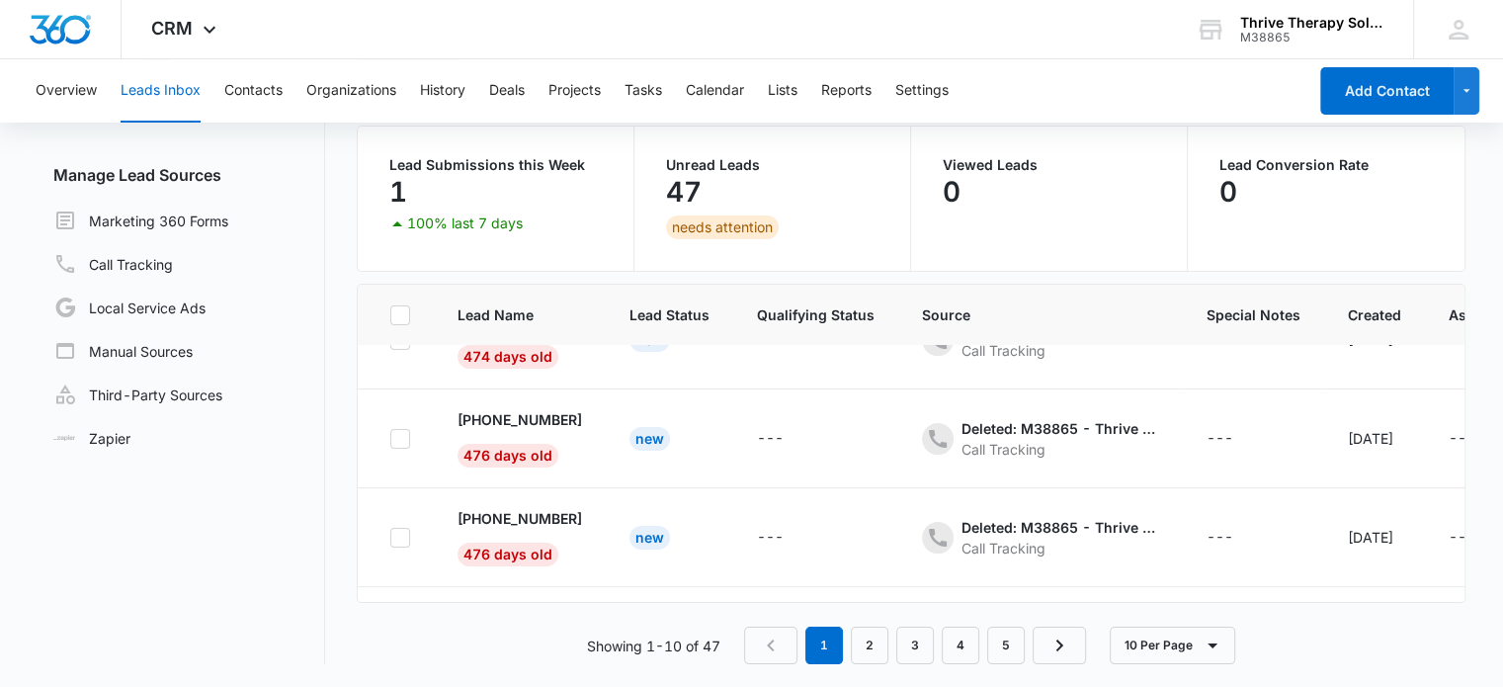
scroll to position [0, 0]
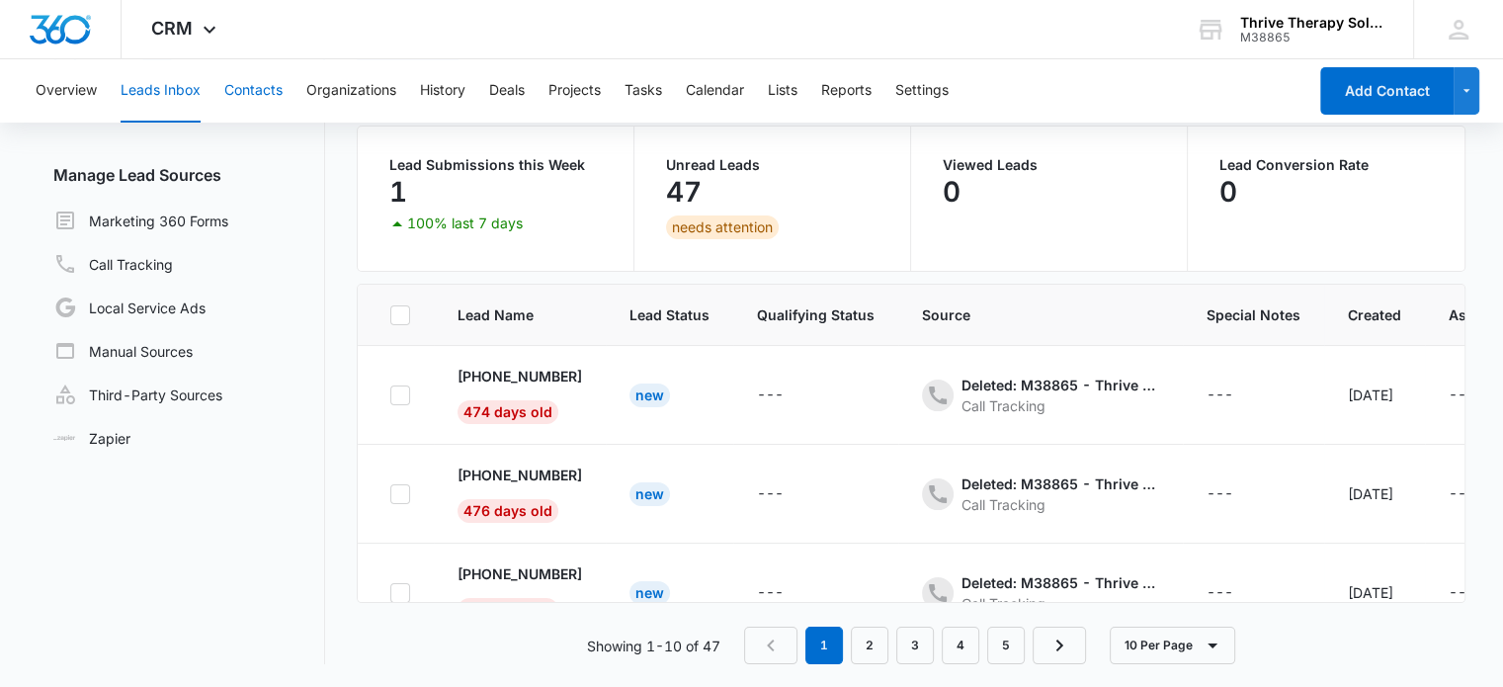
click at [270, 90] on button "Contacts" at bounding box center [253, 90] width 58 height 63
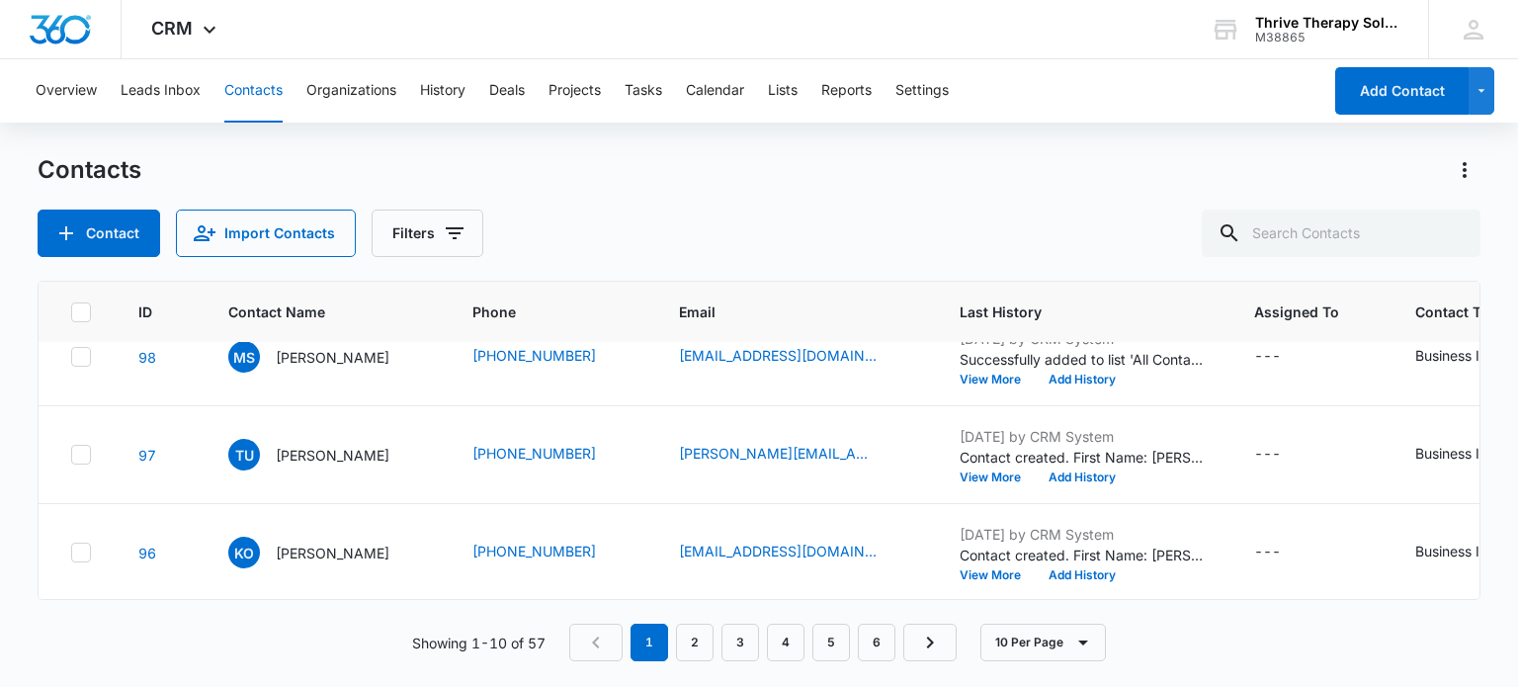
scroll to position [733, 0]
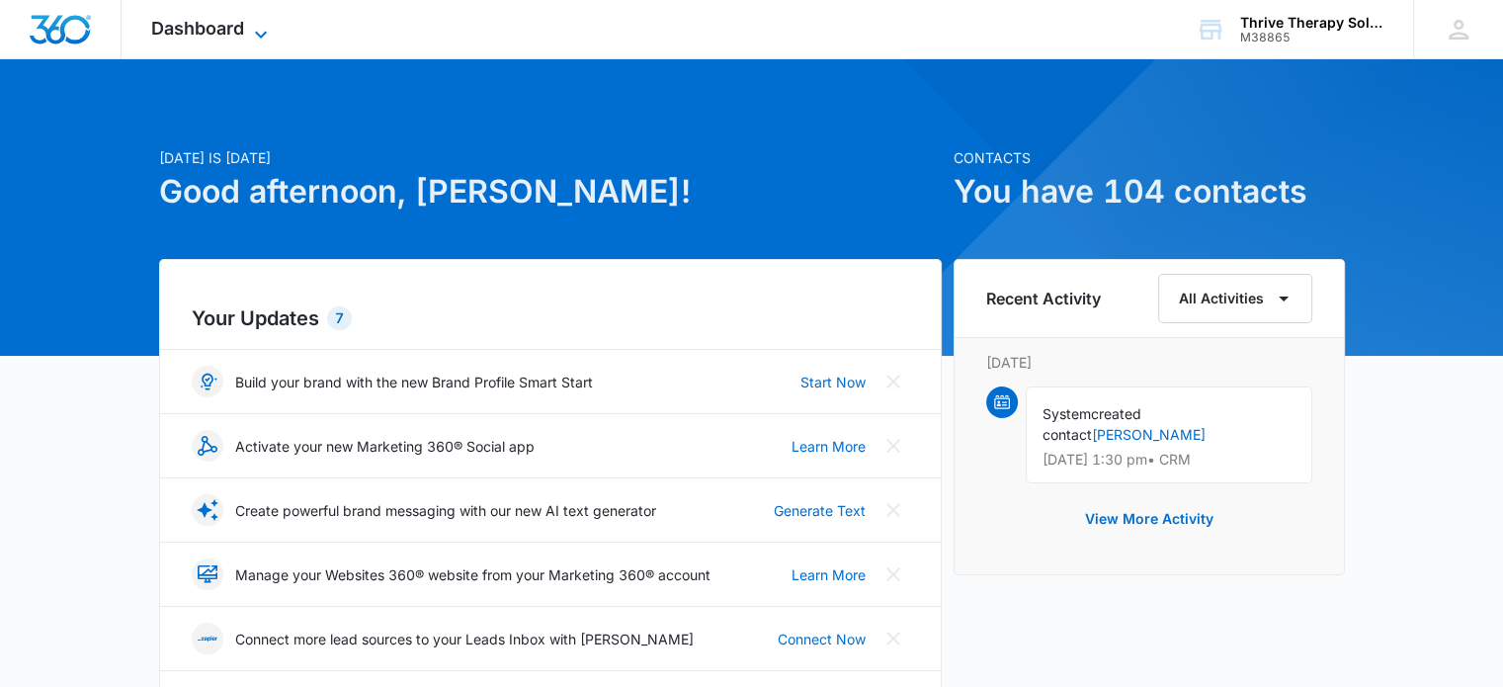
click at [215, 27] on span "Dashboard" at bounding box center [197, 28] width 93 height 21
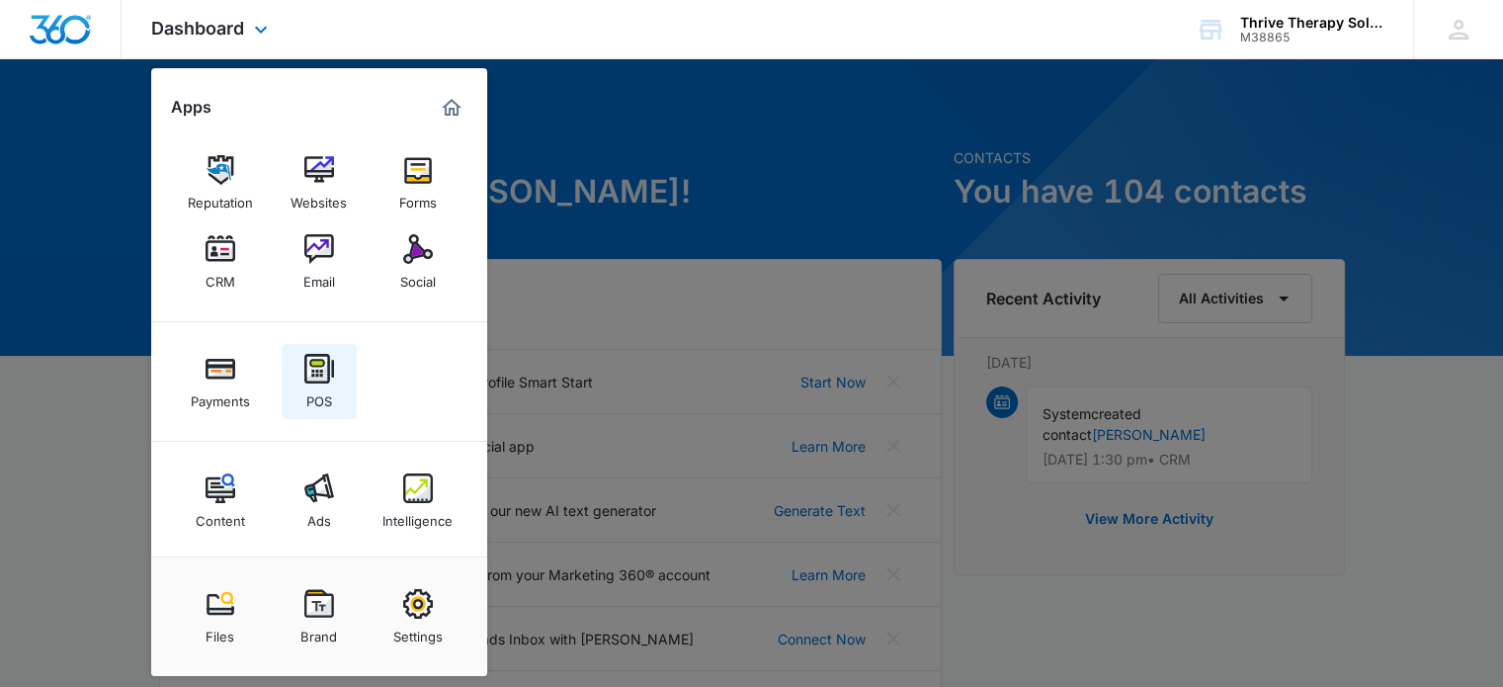
scroll to position [4, 0]
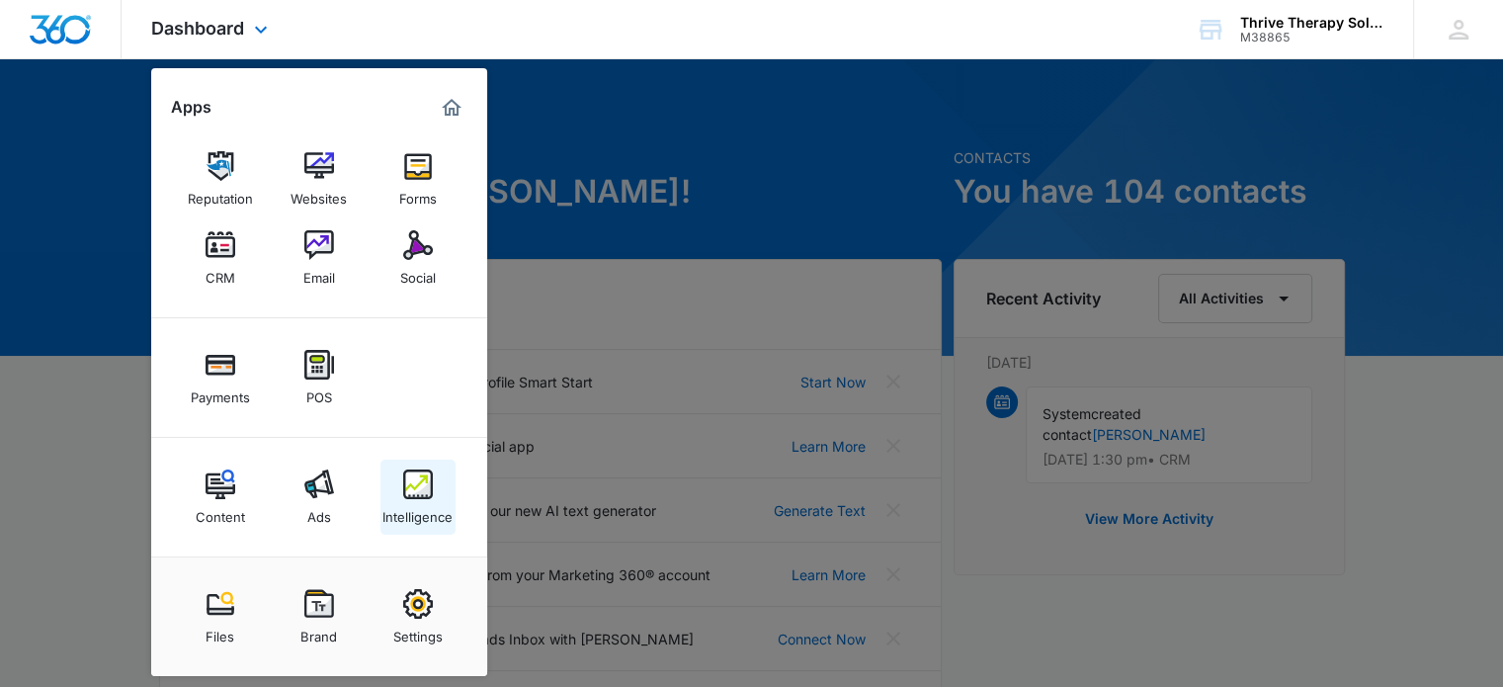
click at [411, 493] on img at bounding box center [418, 484] width 30 height 30
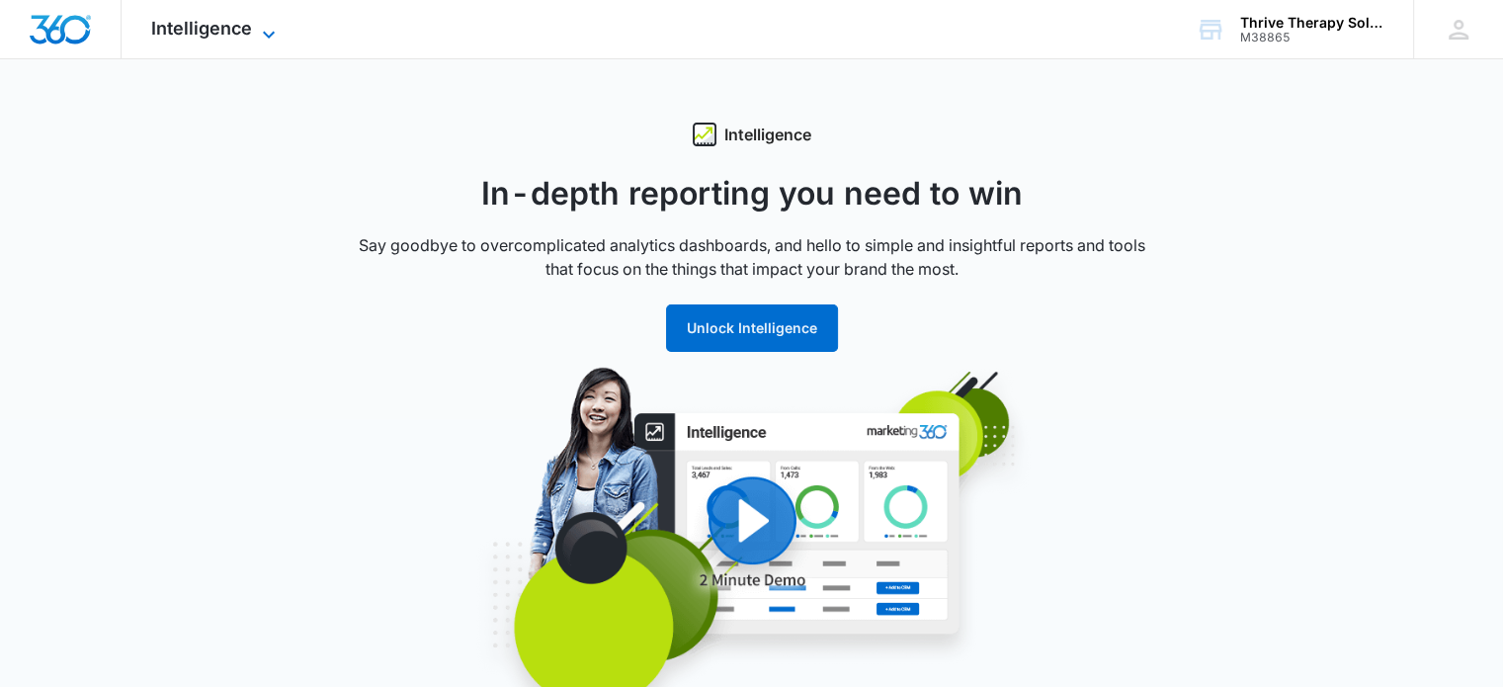
click at [198, 25] on span "Intelligence" at bounding box center [201, 28] width 101 height 21
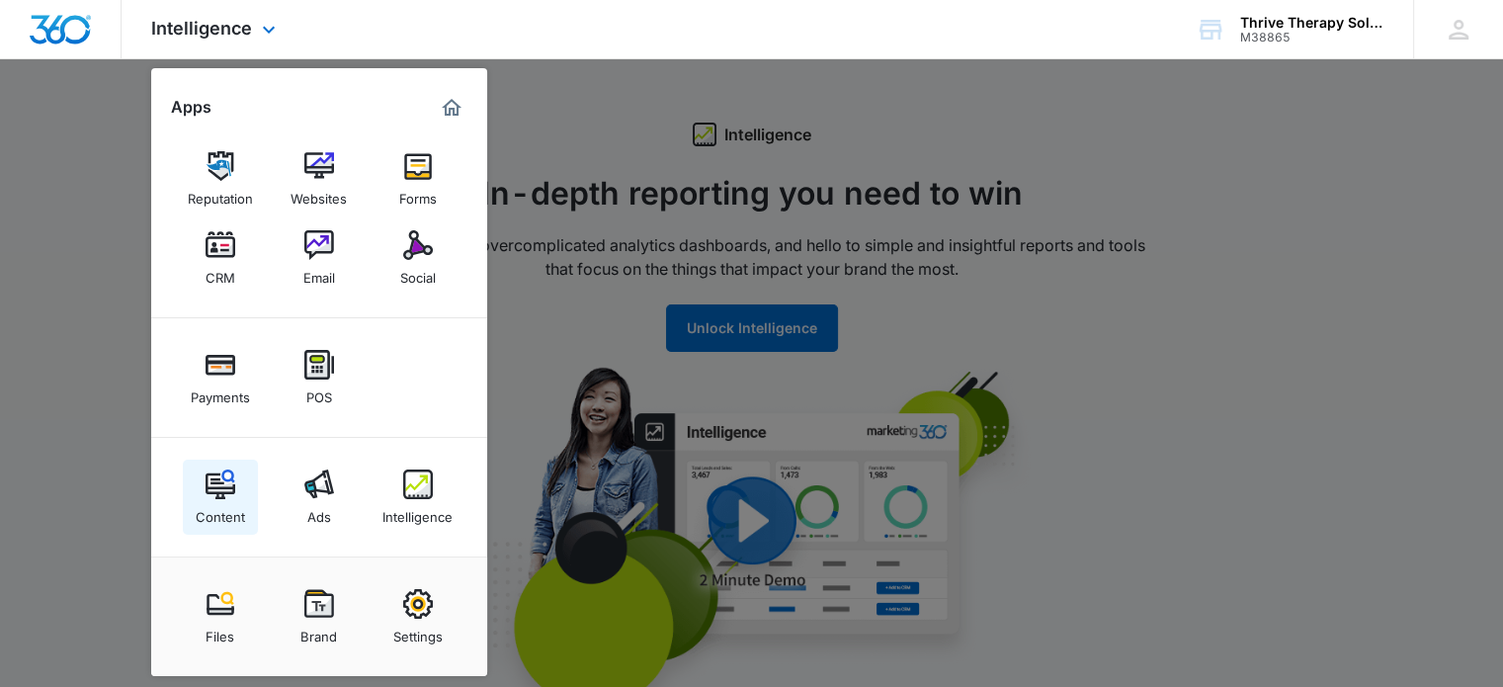
click at [214, 493] on img at bounding box center [221, 484] width 30 height 30
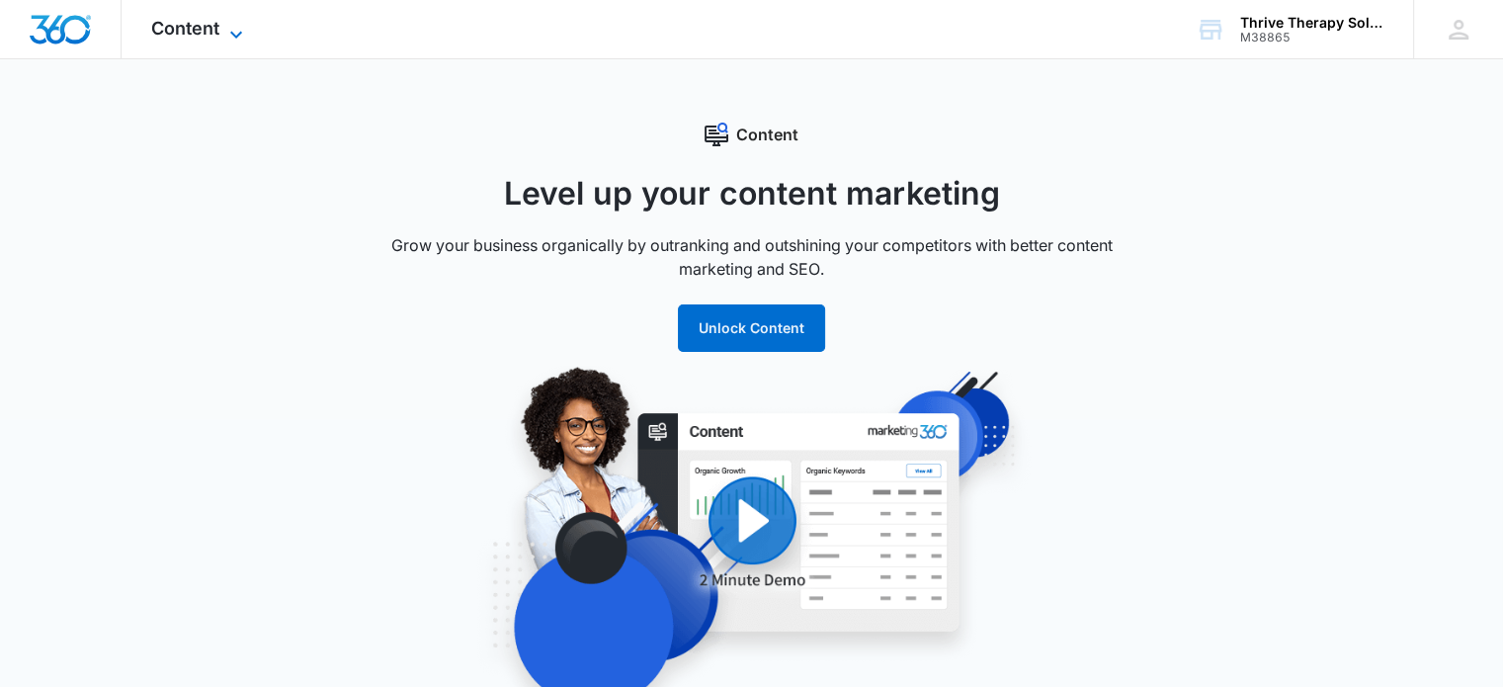
click at [209, 35] on span "Content" at bounding box center [185, 28] width 68 height 21
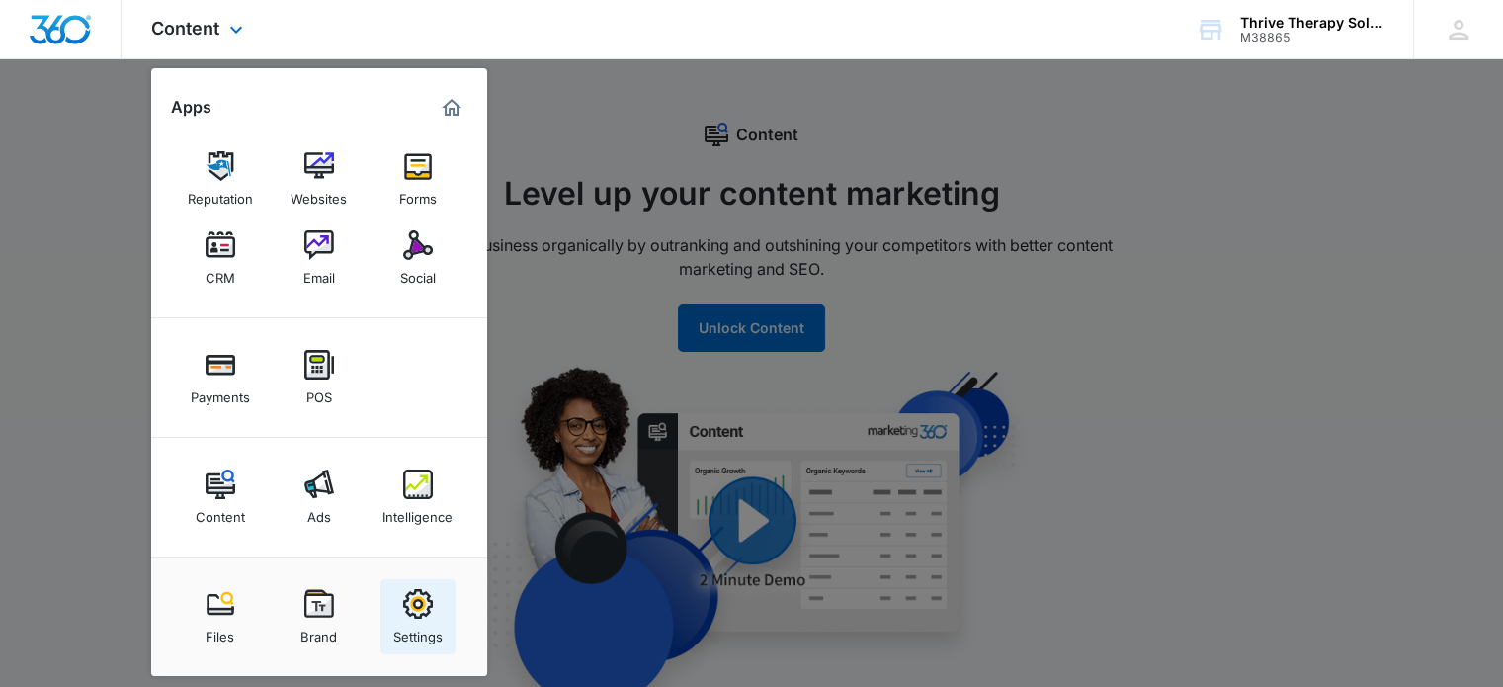
click at [403, 622] on div "Settings" at bounding box center [417, 632] width 49 height 26
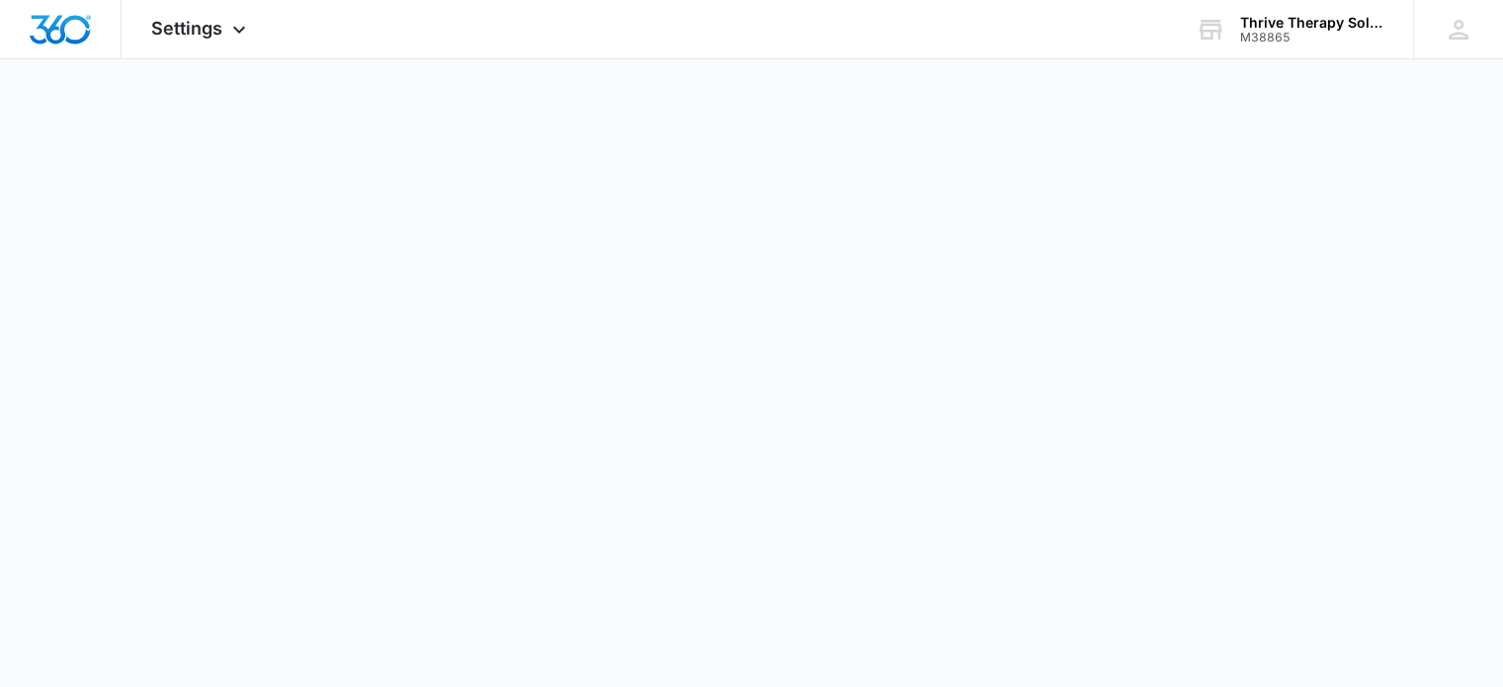
select select "US"
select select "[GEOGRAPHIC_DATA]/[US_STATE]/[GEOGRAPHIC_DATA]"
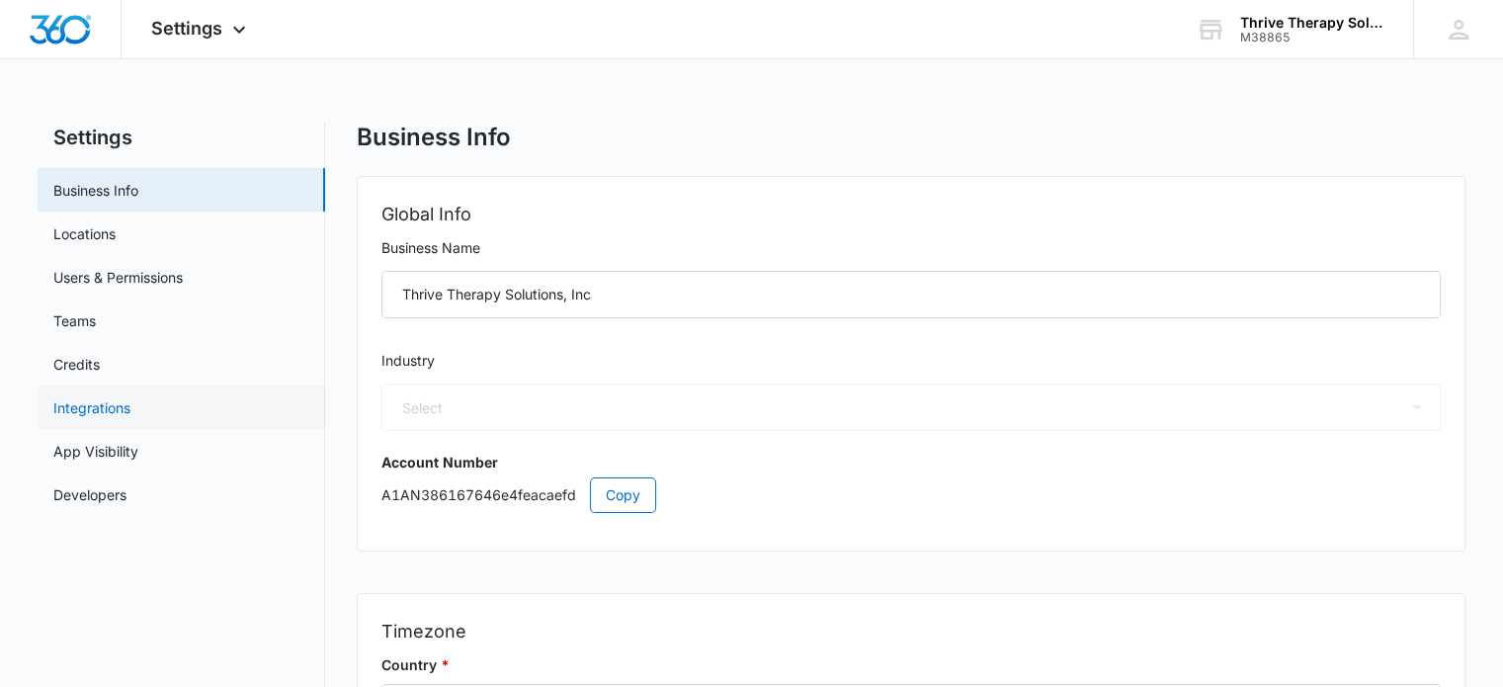
select select "13"
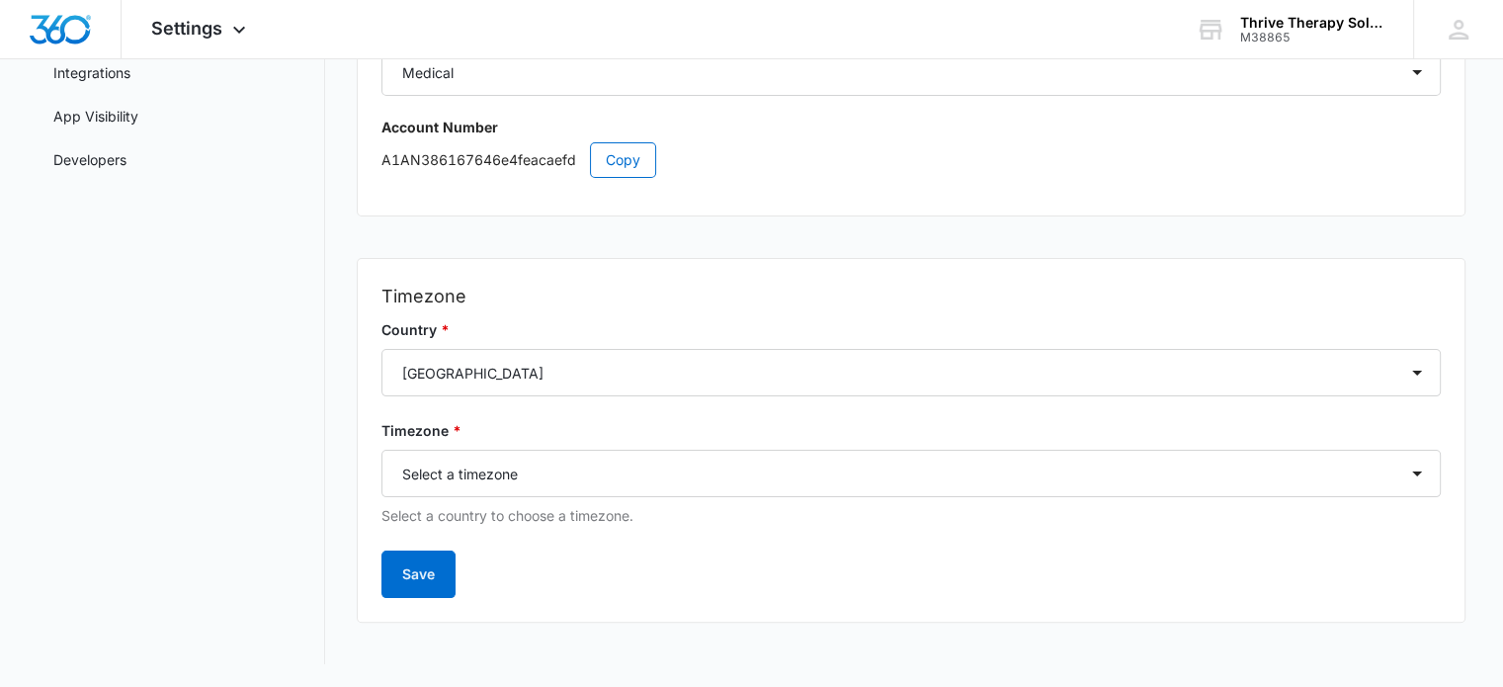
scroll to position [39, 0]
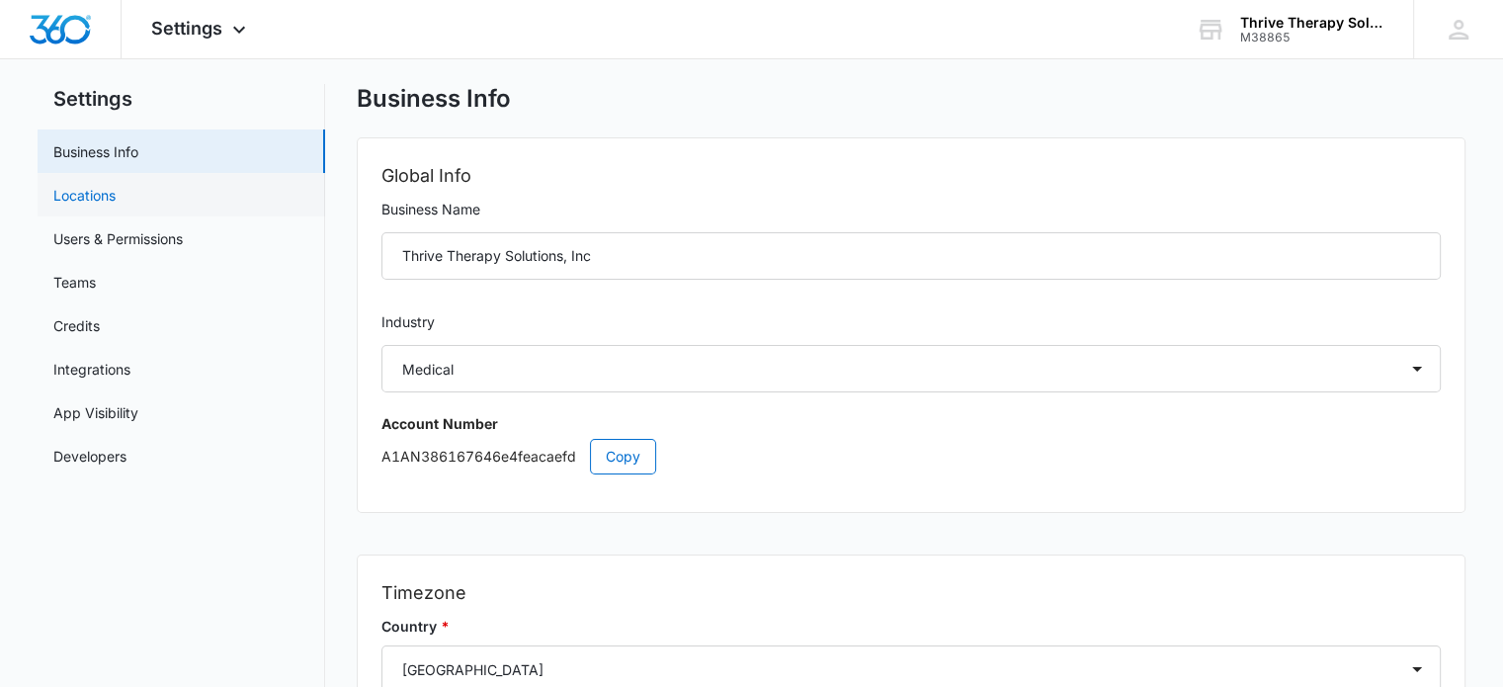
click at [88, 191] on link "Locations" at bounding box center [84, 195] width 62 height 21
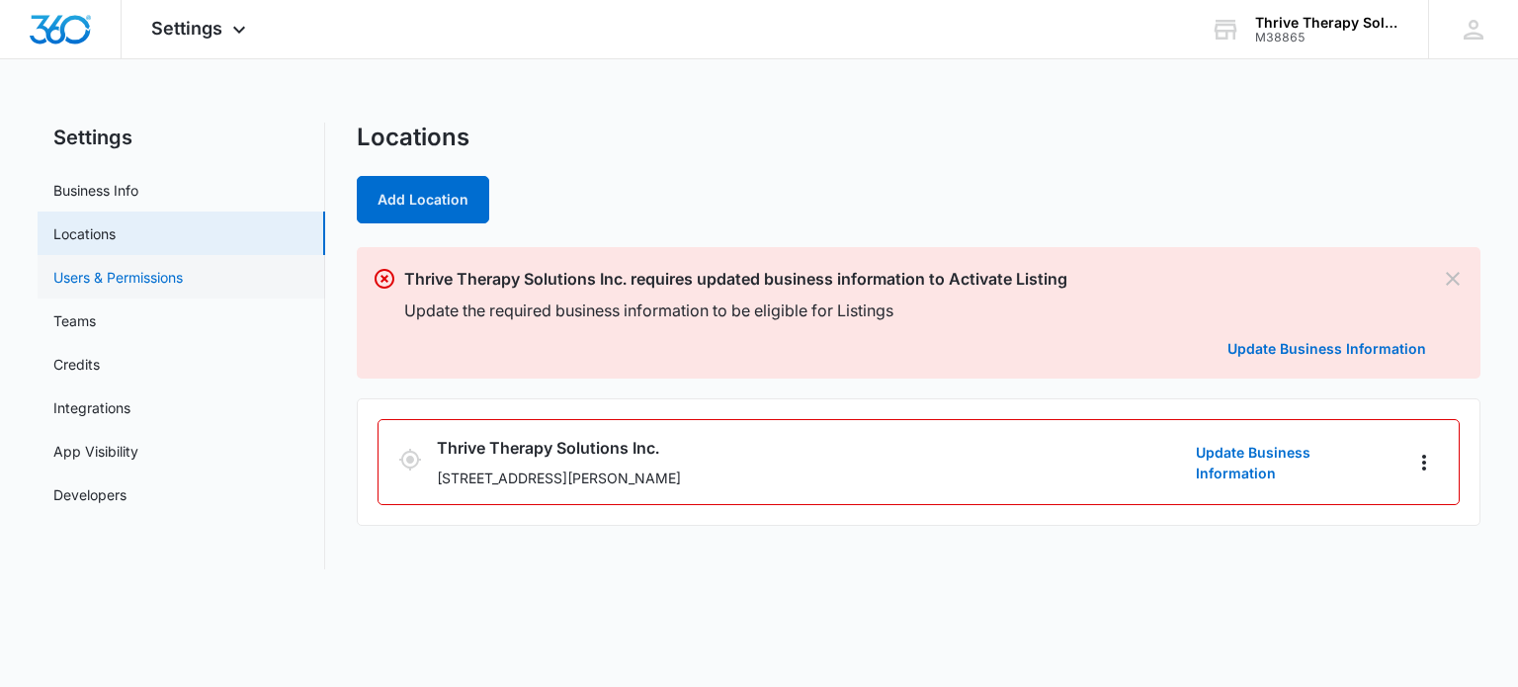
click at [114, 285] on link "Users & Permissions" at bounding box center [117, 277] width 129 height 21
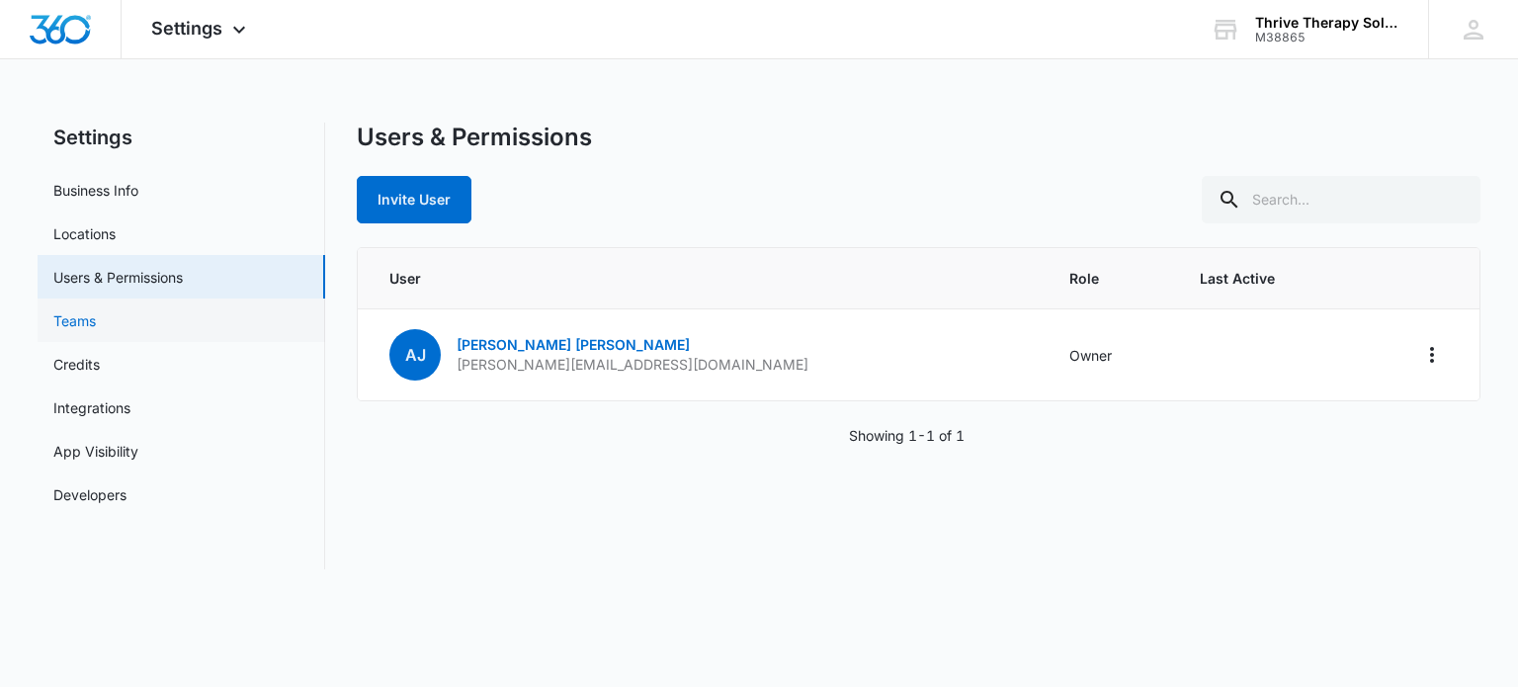
click at [96, 311] on link "Teams" at bounding box center [74, 320] width 42 height 21
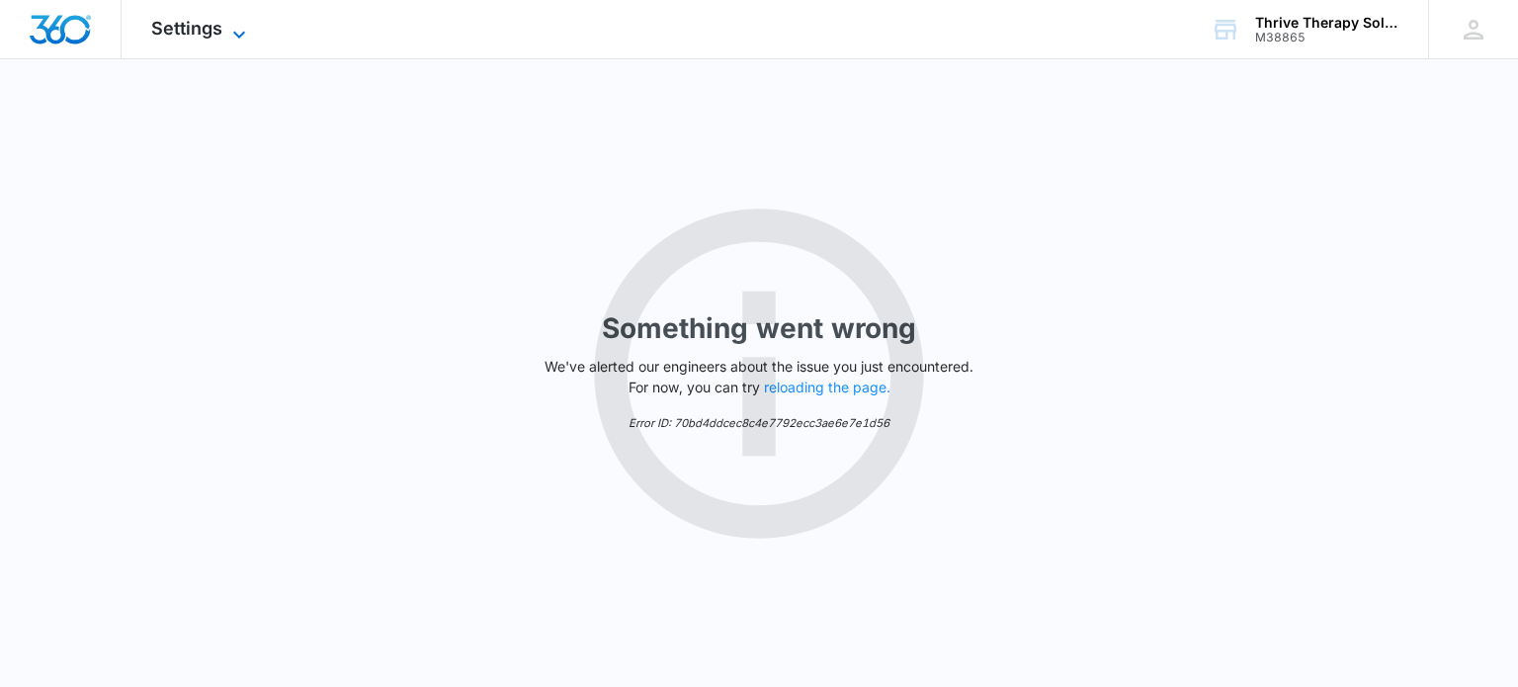
click at [211, 35] on span "Settings" at bounding box center [186, 28] width 71 height 21
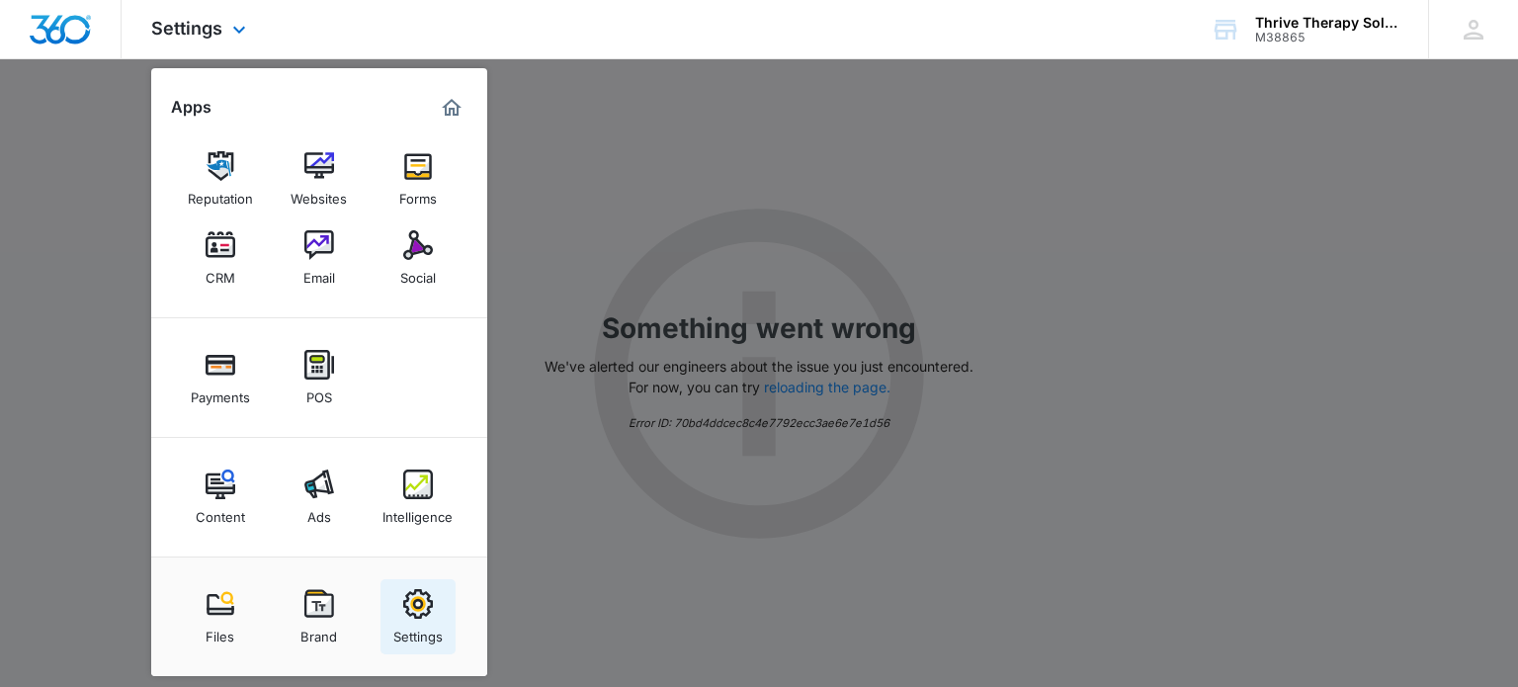
click at [419, 608] on img at bounding box center [418, 604] width 30 height 30
select select "13"
select select "US"
select select "[GEOGRAPHIC_DATA]/[US_STATE]/[GEOGRAPHIC_DATA]"
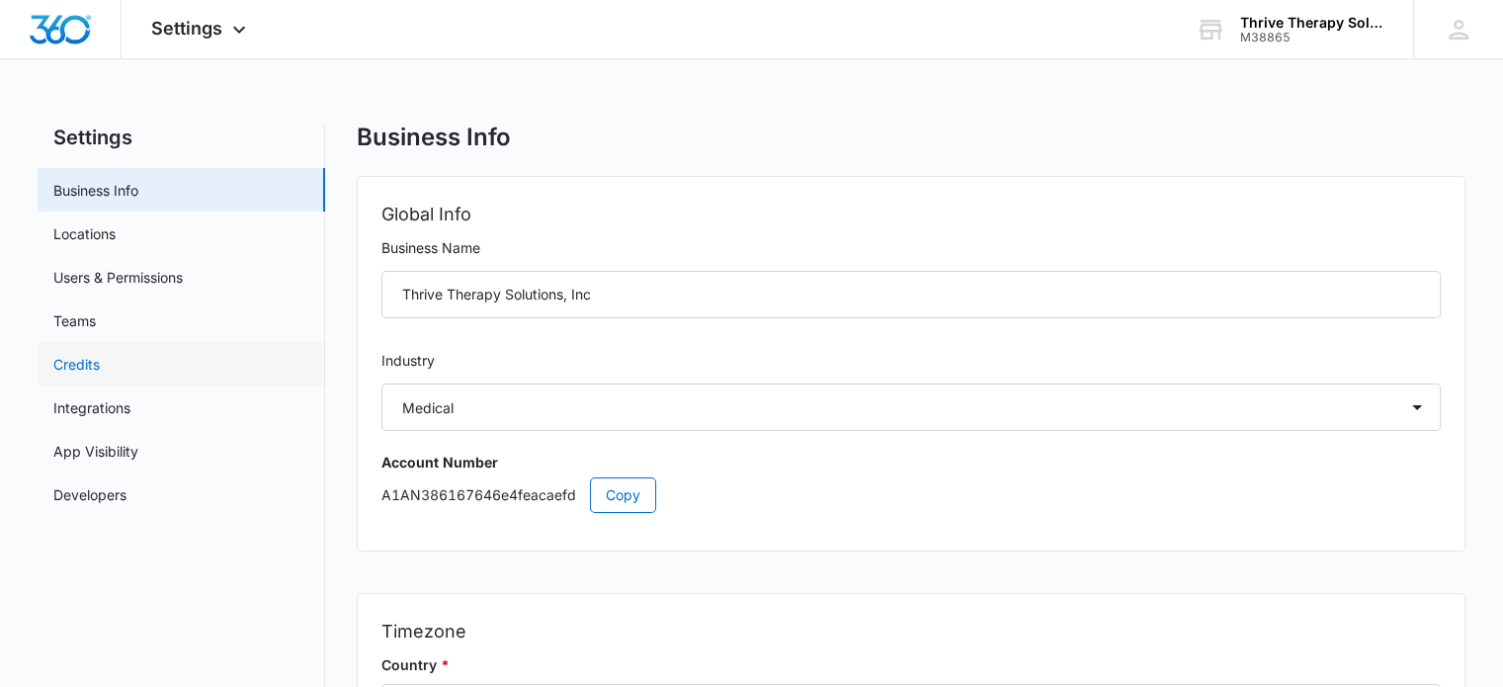
click at [79, 370] on link "Credits" at bounding box center [76, 364] width 46 height 21
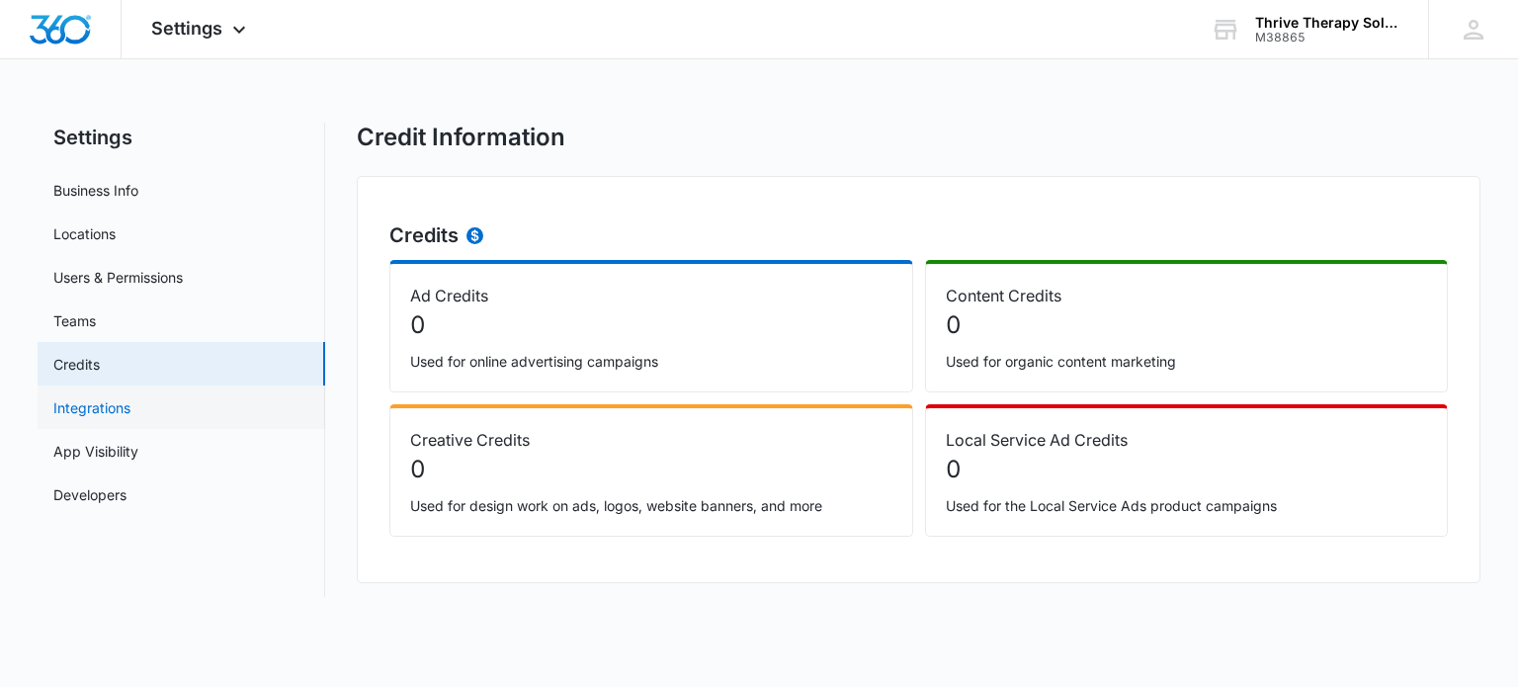
click at [75, 404] on link "Integrations" at bounding box center [91, 407] width 77 height 21
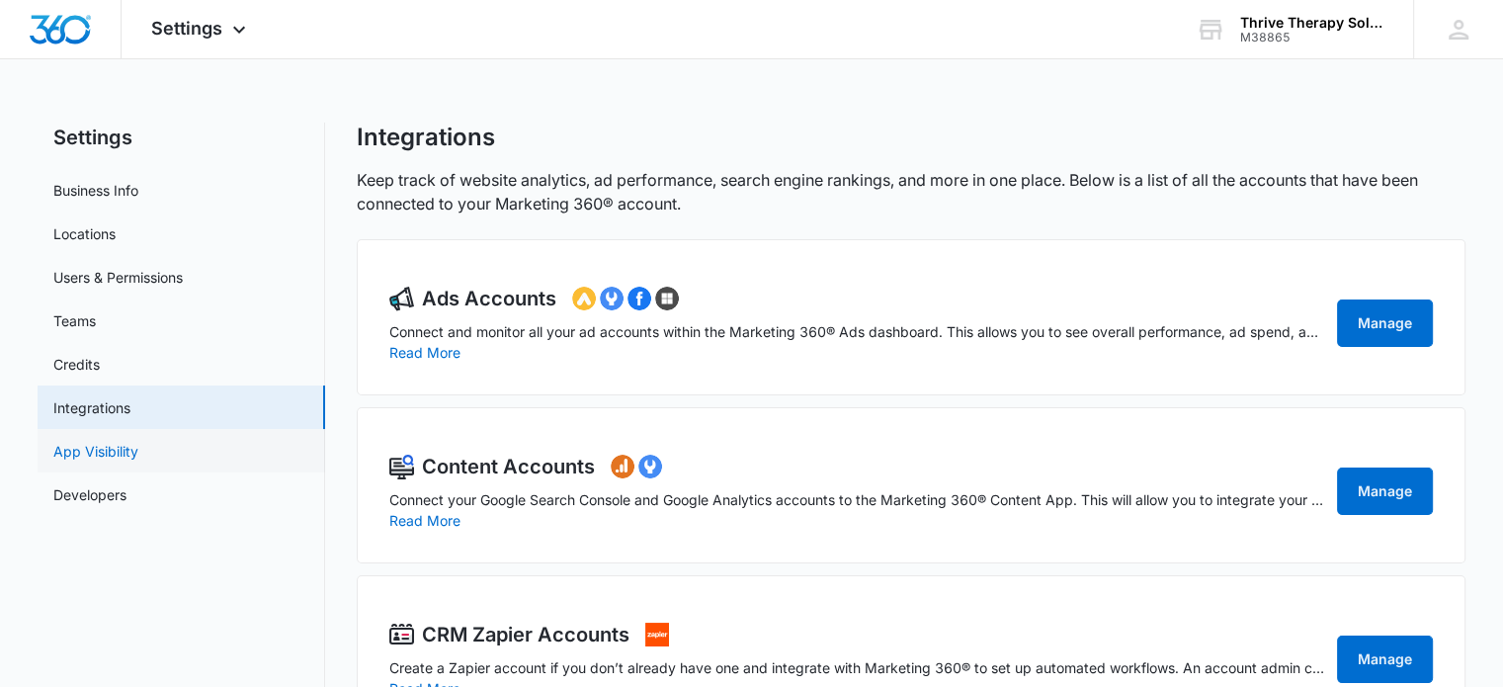
click at [120, 450] on link "App Visibility" at bounding box center [95, 451] width 85 height 21
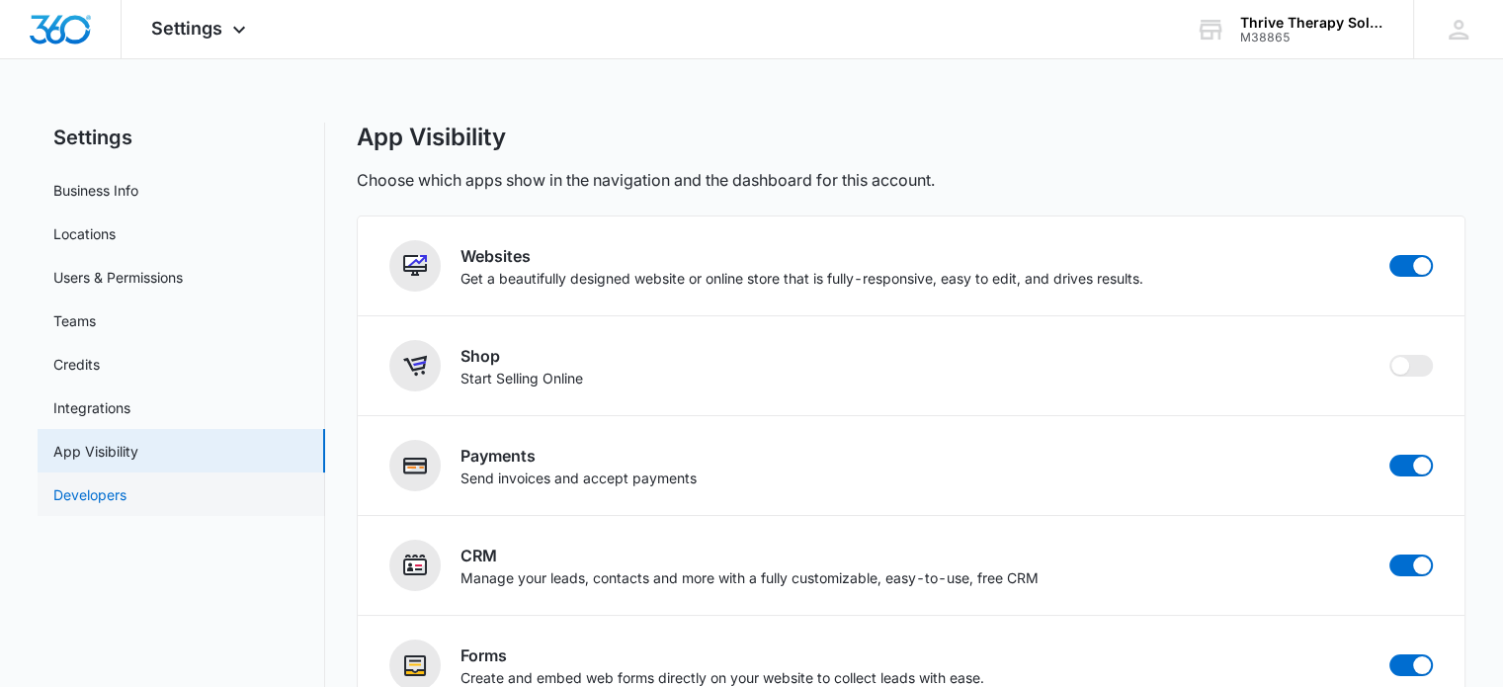
click at [119, 499] on link "Developers" at bounding box center [89, 494] width 73 height 21
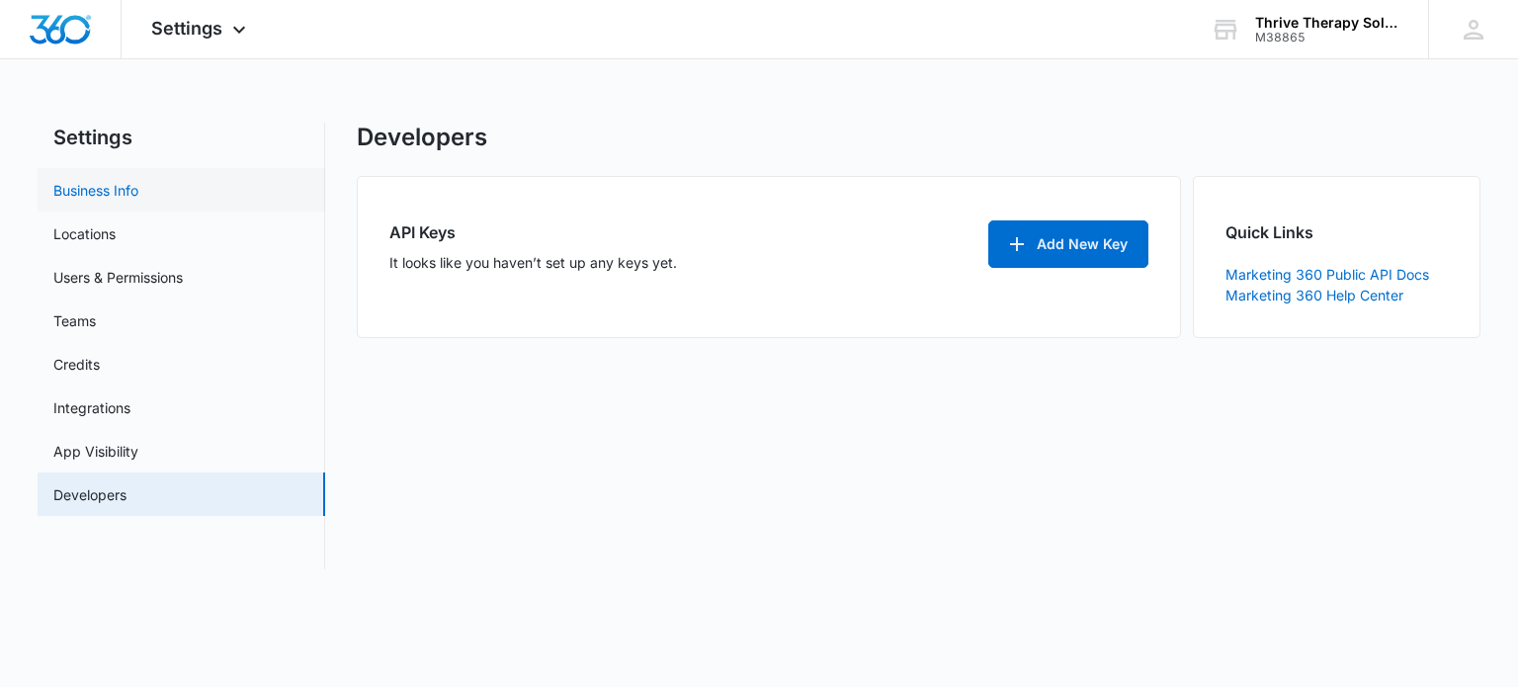
click at [103, 185] on link "Business Info" at bounding box center [95, 190] width 85 height 21
select select "13"
select select "US"
select select "[GEOGRAPHIC_DATA]/[US_STATE]/[GEOGRAPHIC_DATA]"
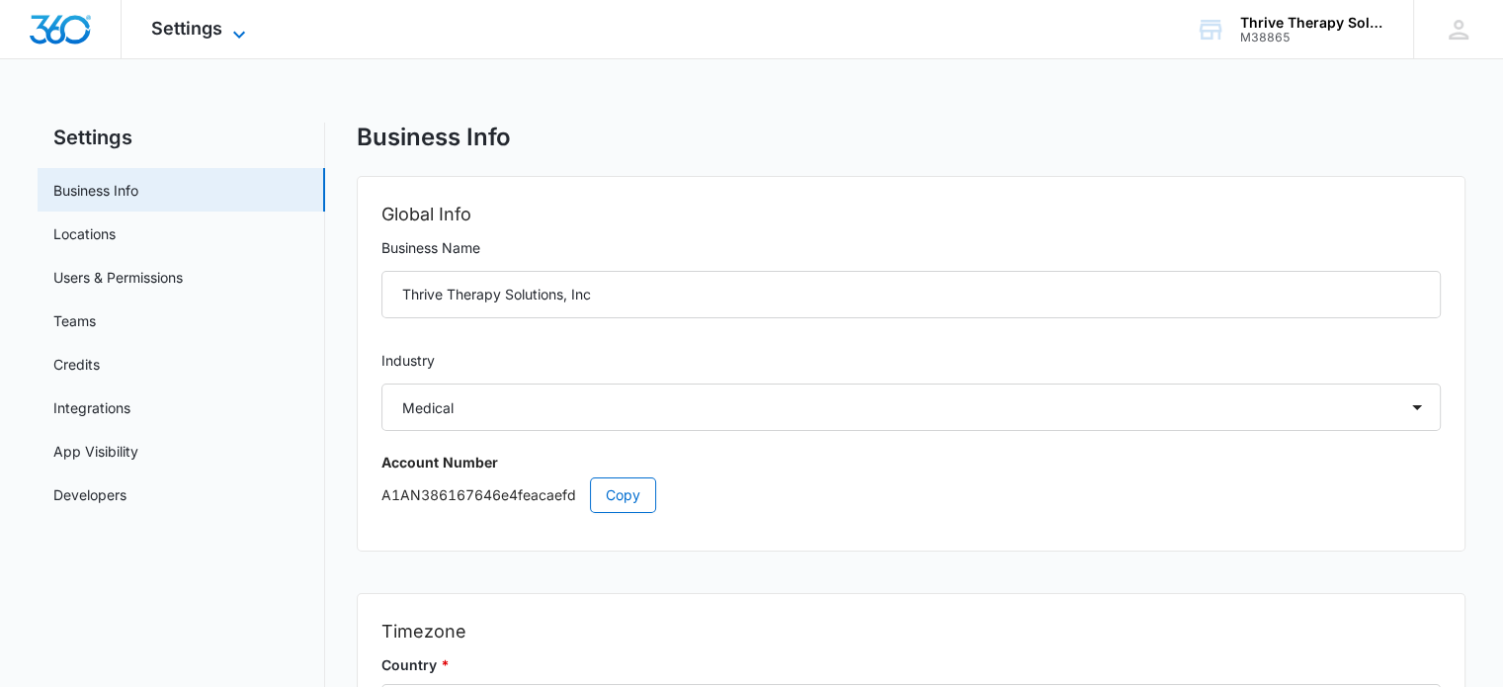
click at [213, 27] on span "Settings" at bounding box center [186, 28] width 71 height 21
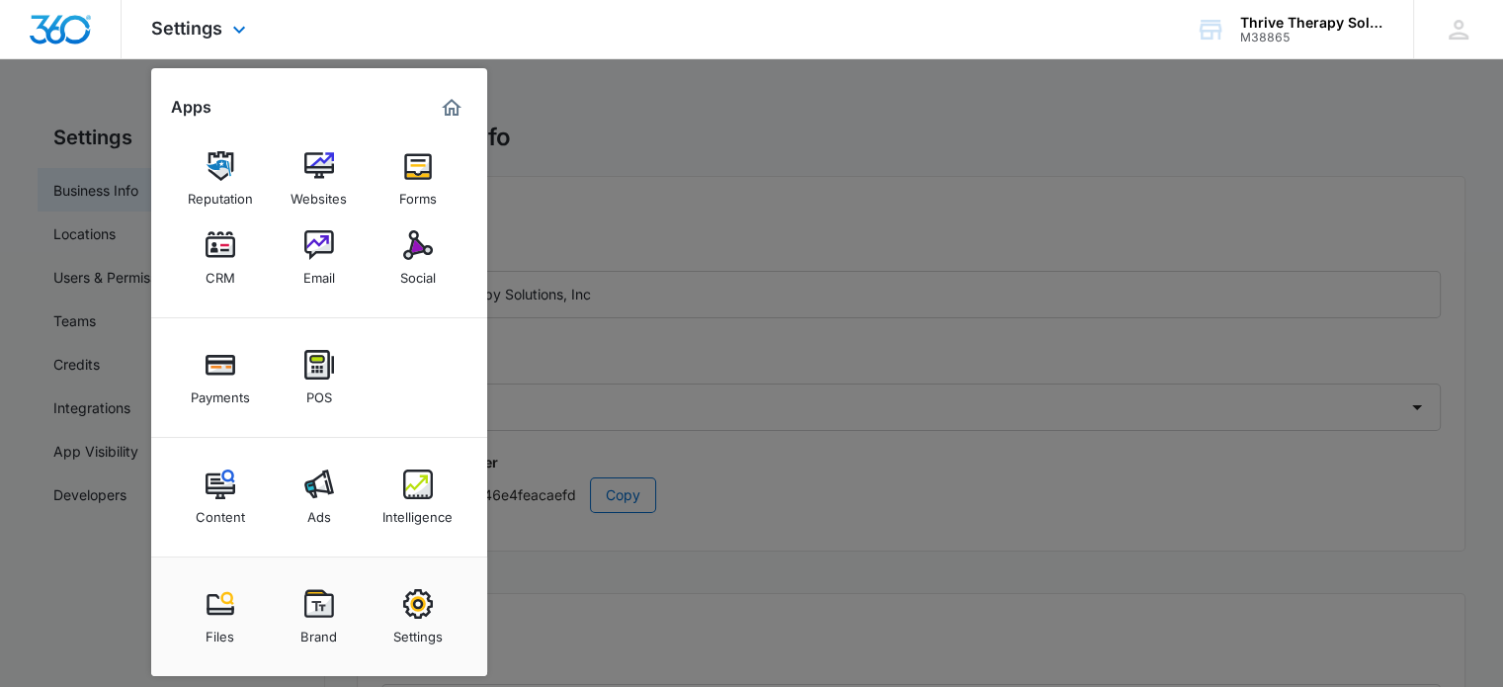
click at [442, 97] on img "Marketing 360® Dashboard" at bounding box center [452, 108] width 24 height 24
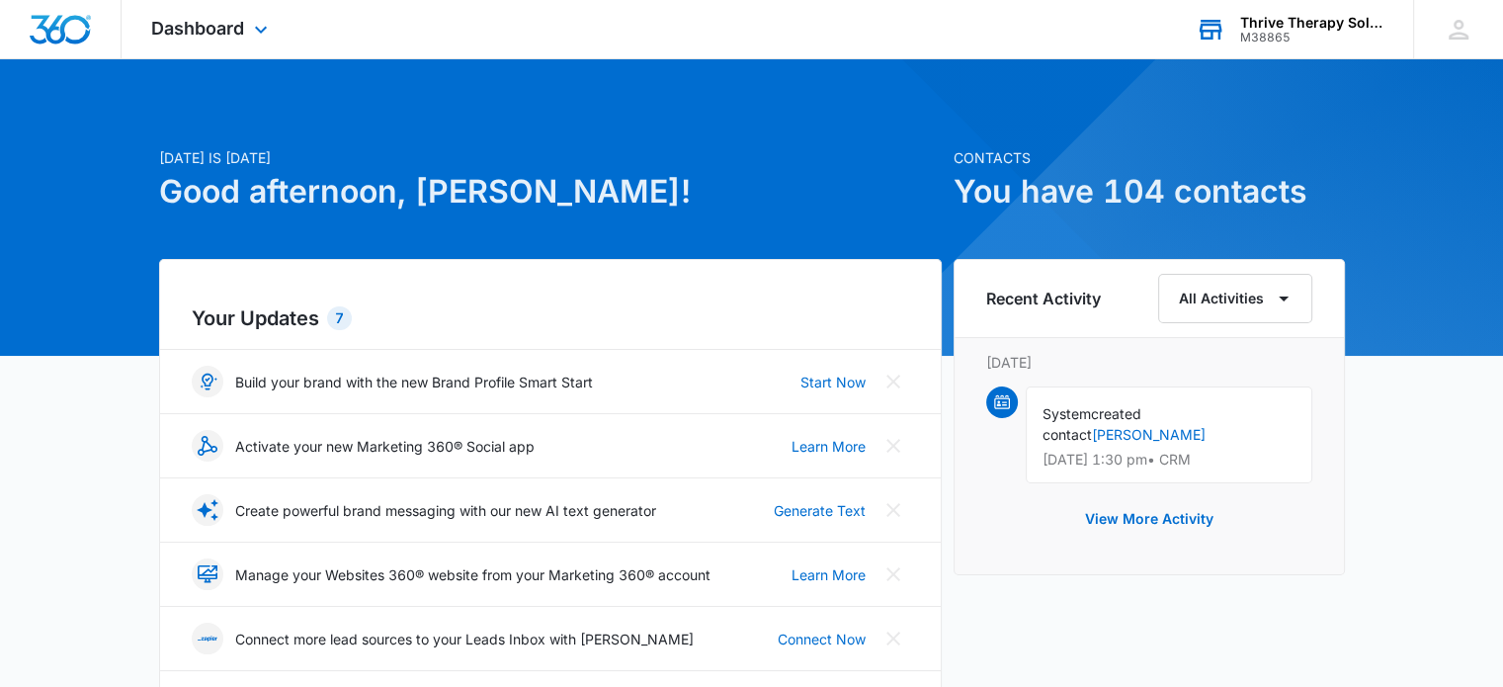
click at [1340, 18] on div "Thrive Therapy Solutions, Inc" at bounding box center [1312, 23] width 144 height 16
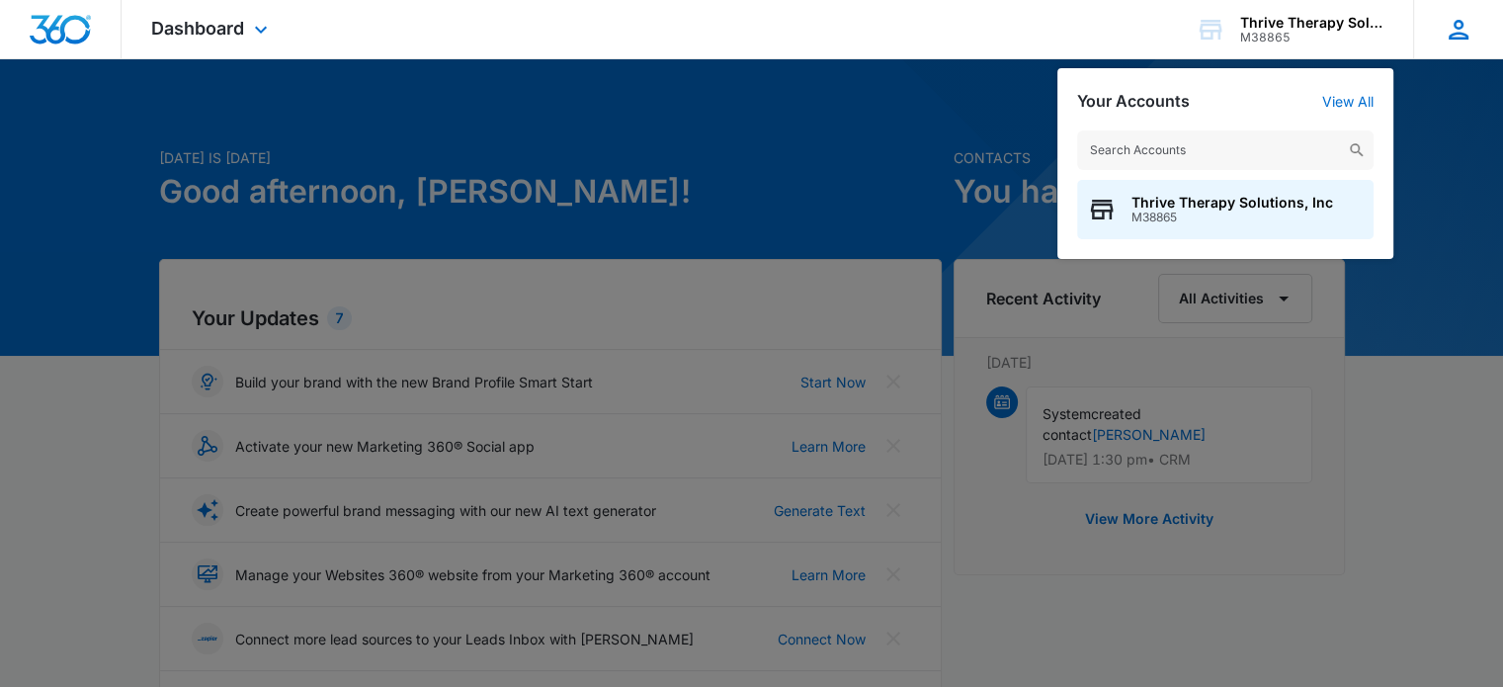
click at [1445, 28] on icon at bounding box center [1459, 30] width 30 height 30
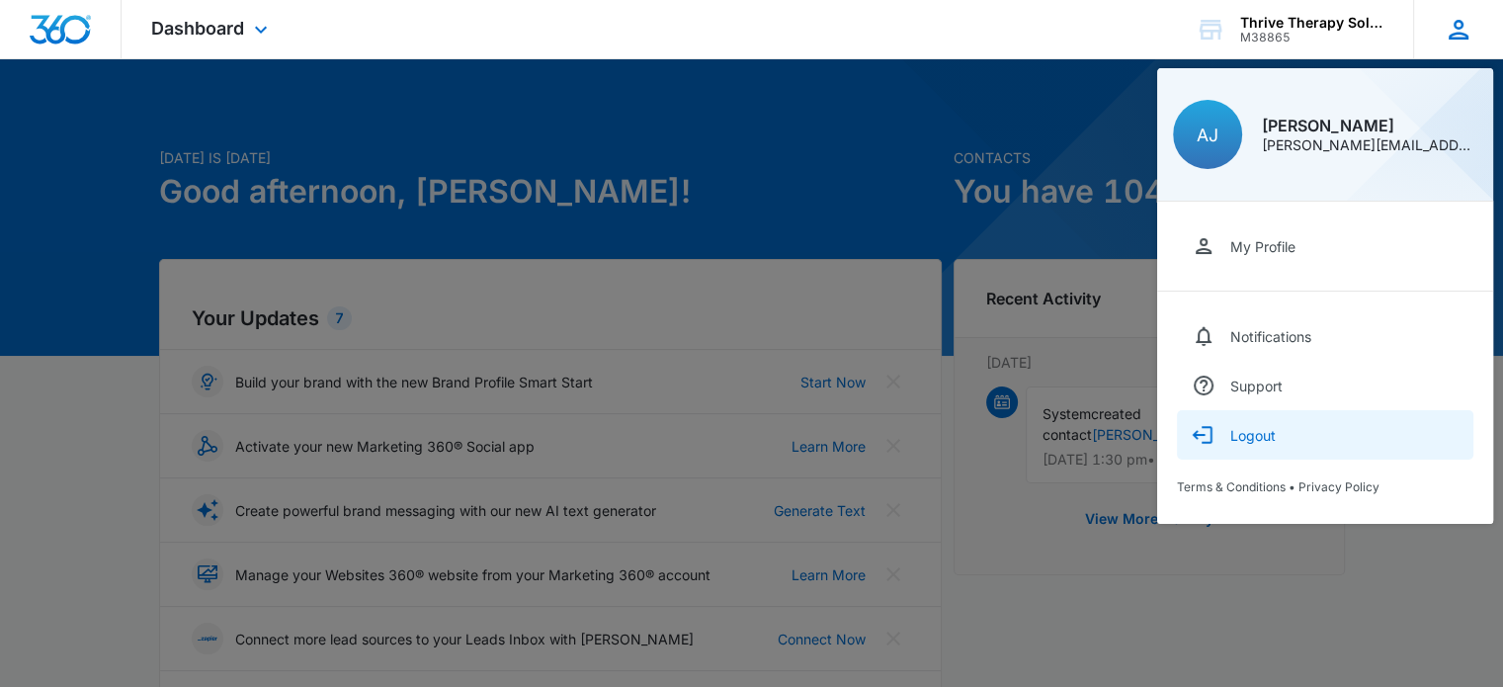
click at [1248, 434] on div "Logout" at bounding box center [1252, 435] width 45 height 17
